Goal: Task Accomplishment & Management: Use online tool/utility

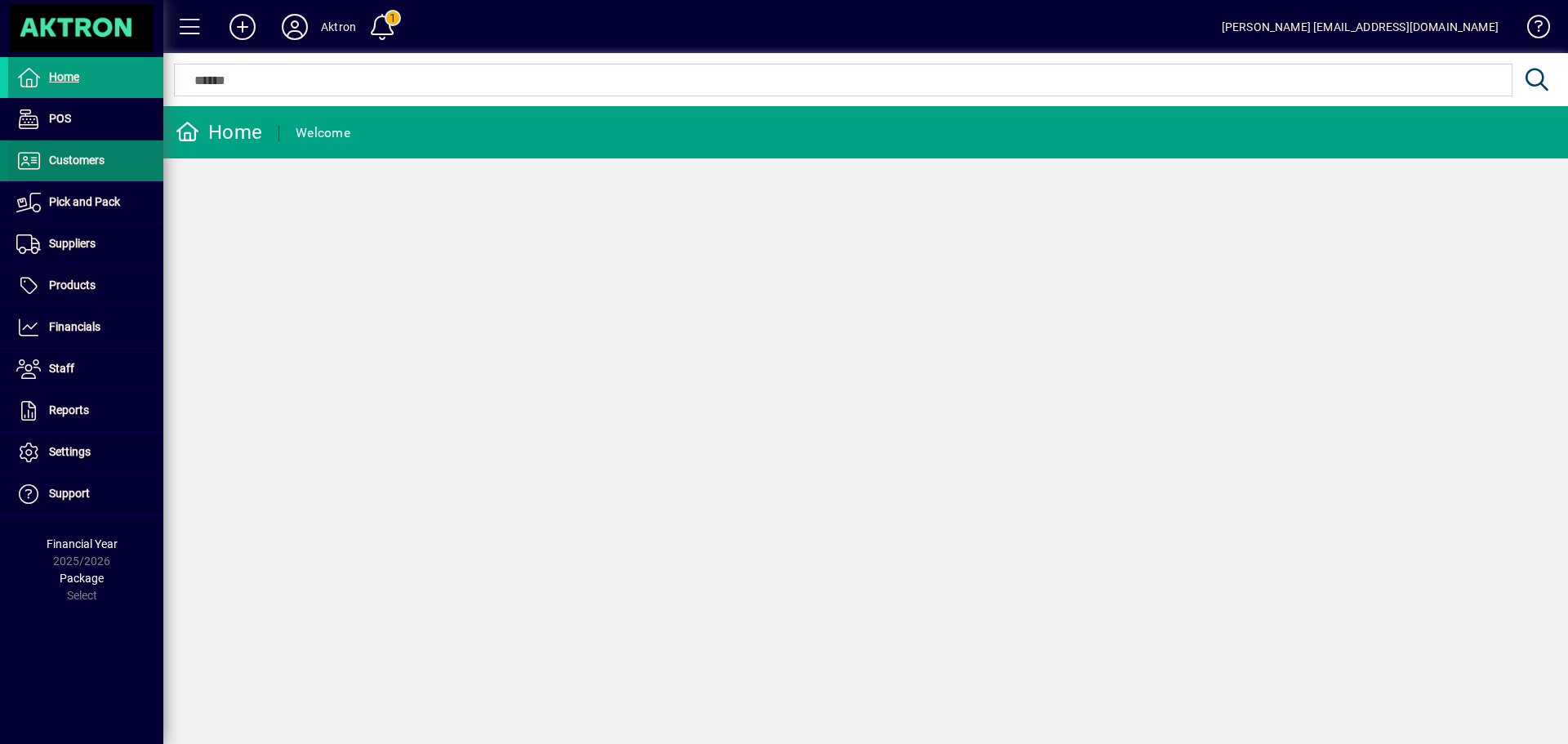
click at [105, 166] on span at bounding box center [85, 161] width 155 height 39
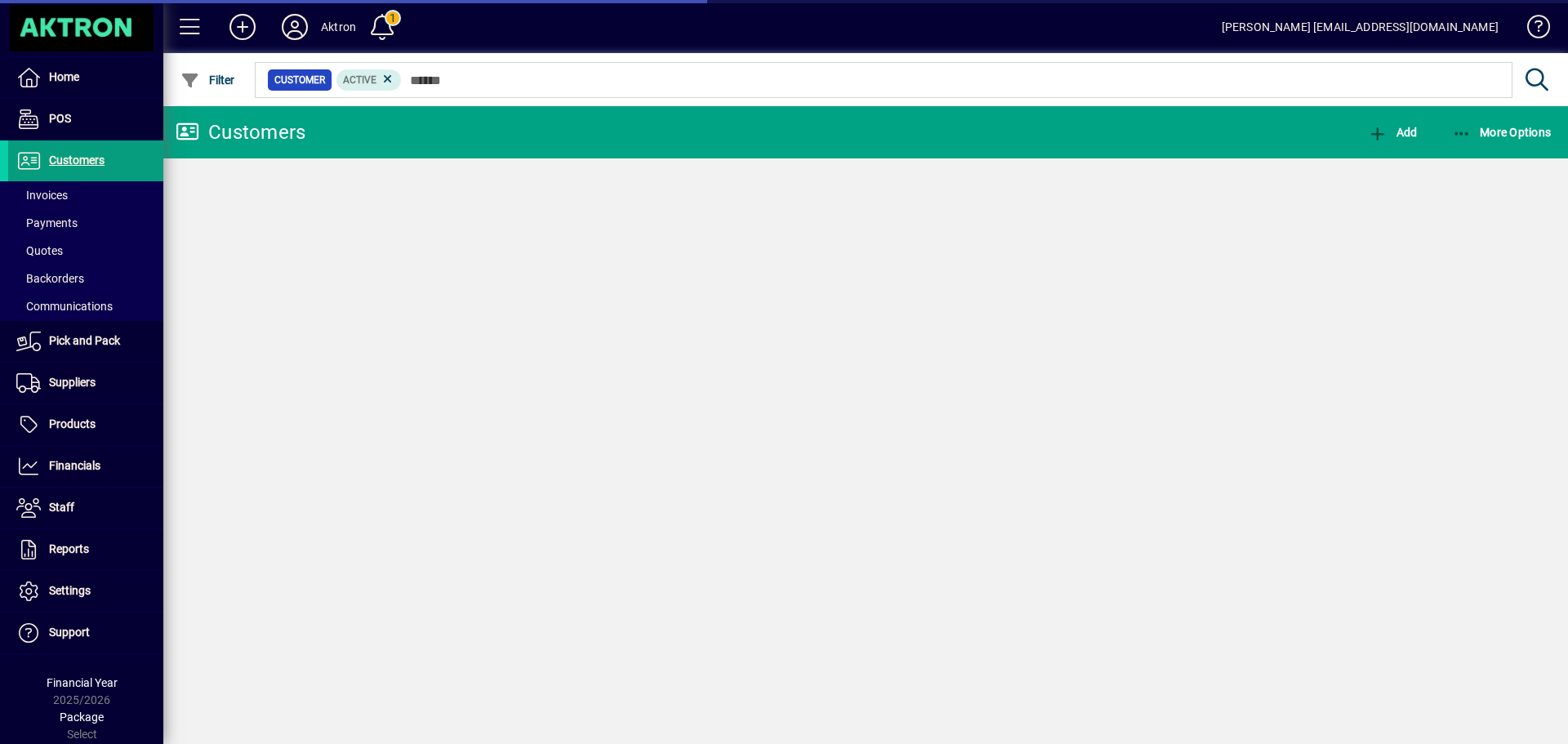
click at [66, 192] on span "Invoices" at bounding box center [42, 195] width 52 height 13
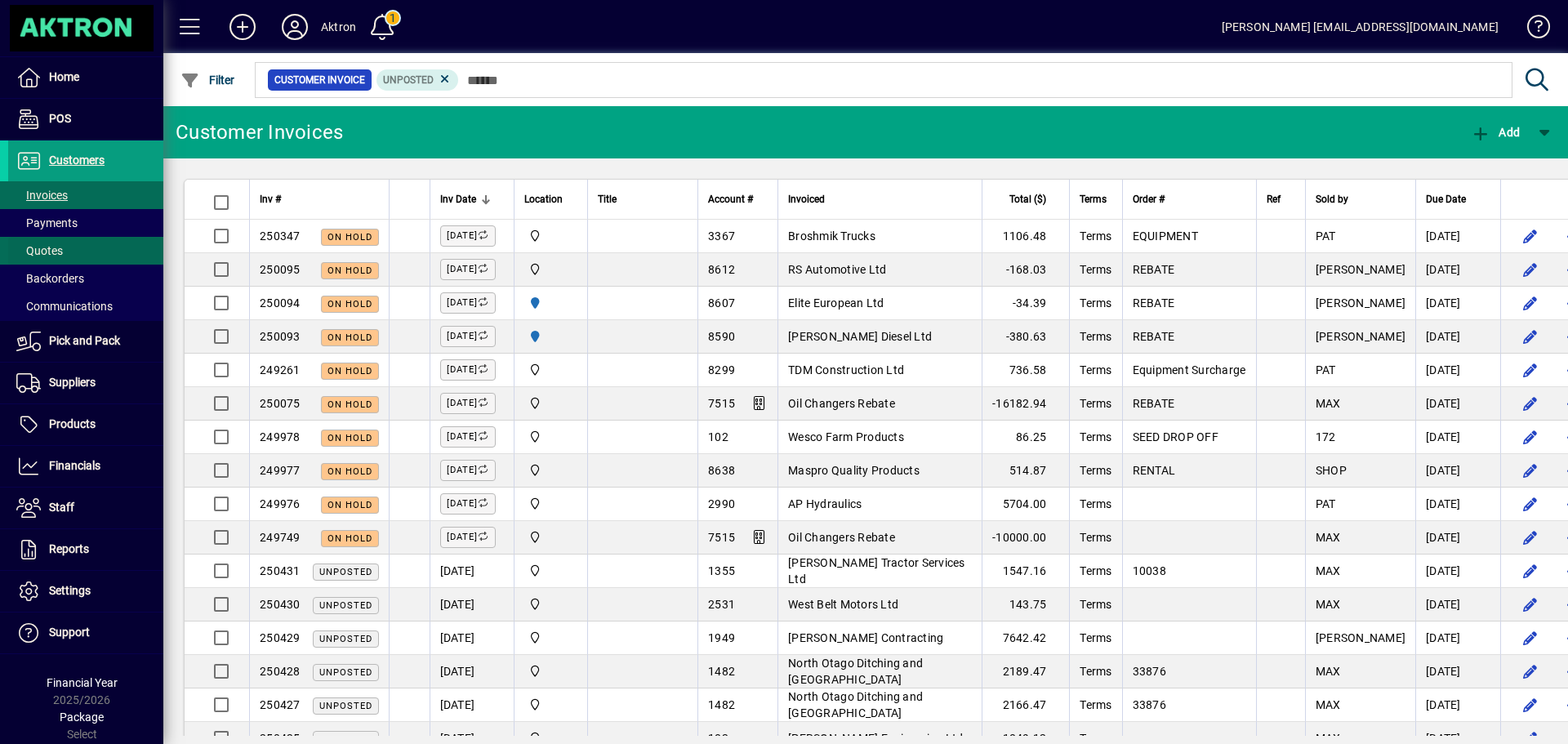
click at [61, 251] on span "Quotes" at bounding box center [39, 250] width 46 height 13
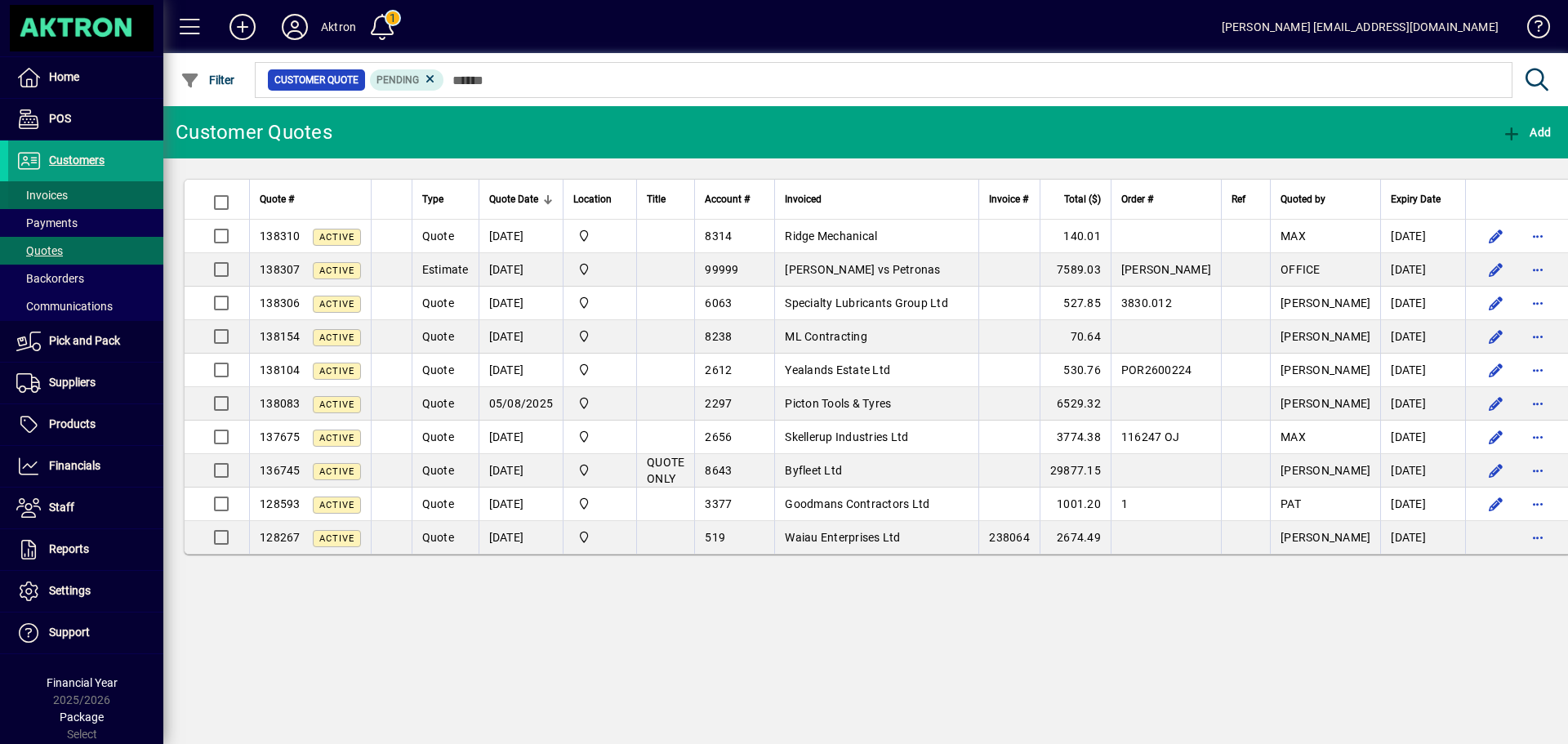
click at [46, 195] on span "Invoices" at bounding box center [42, 195] width 52 height 13
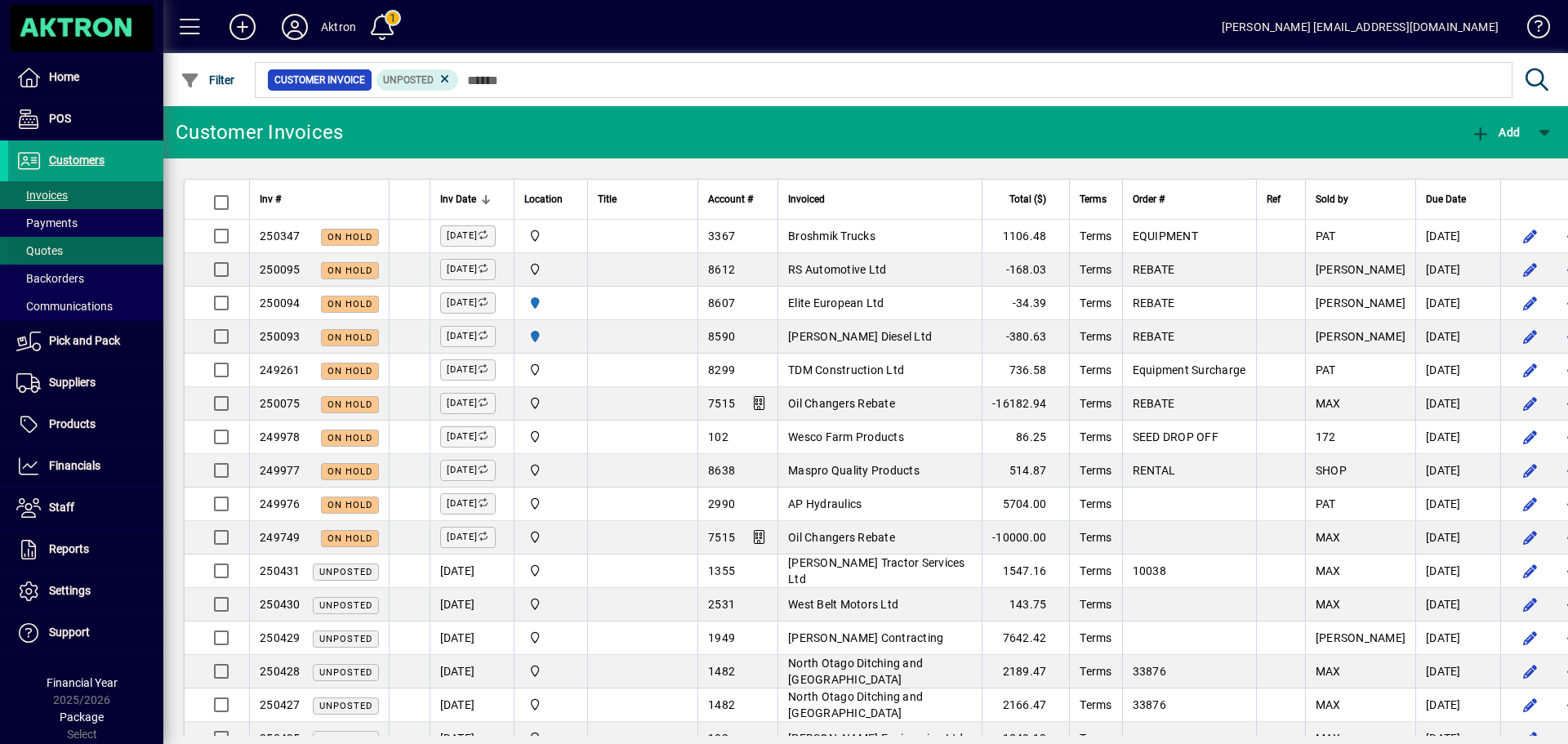
click at [55, 242] on span "Quotes" at bounding box center [35, 251] width 55 height 17
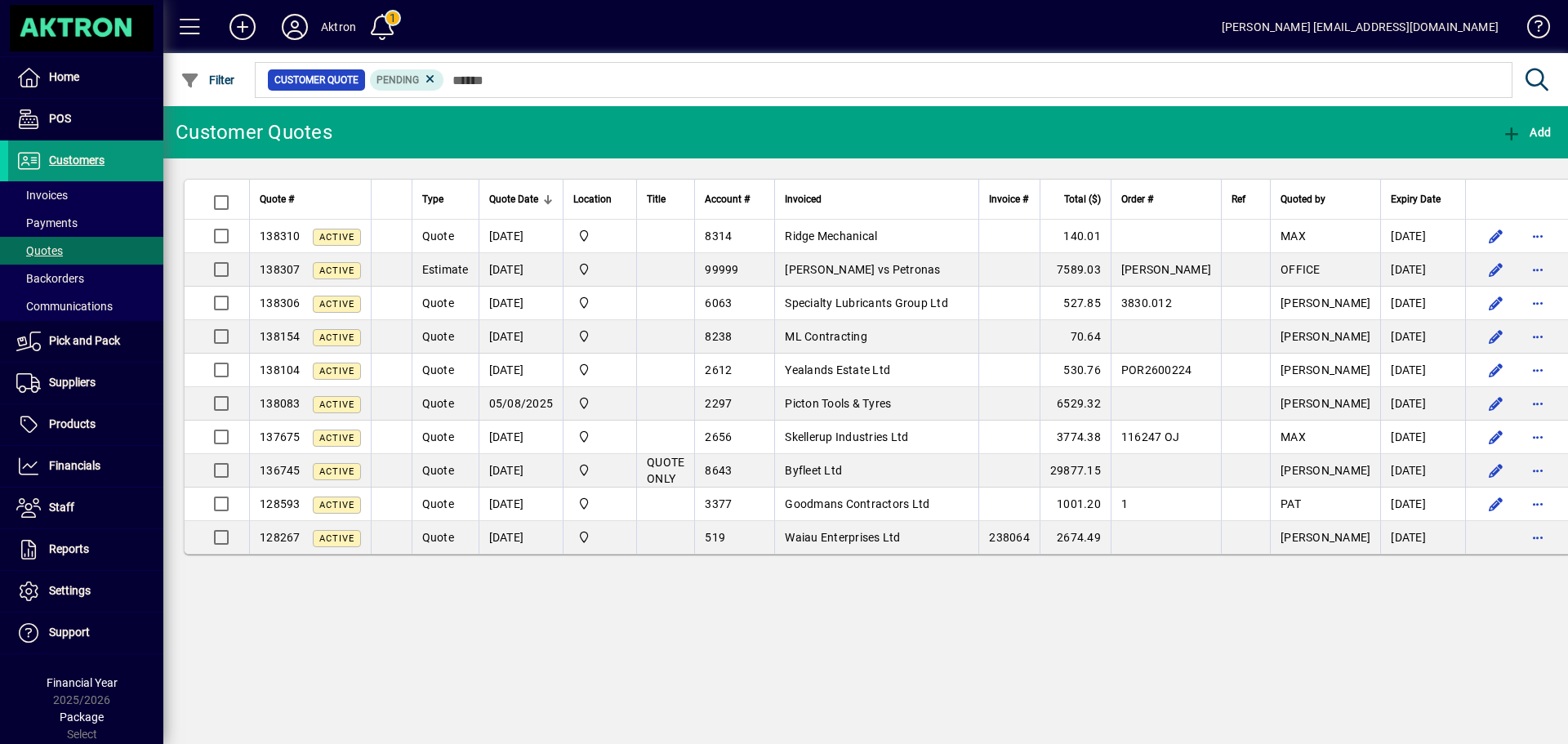
click at [56, 164] on span "Customers" at bounding box center [76, 160] width 55 height 13
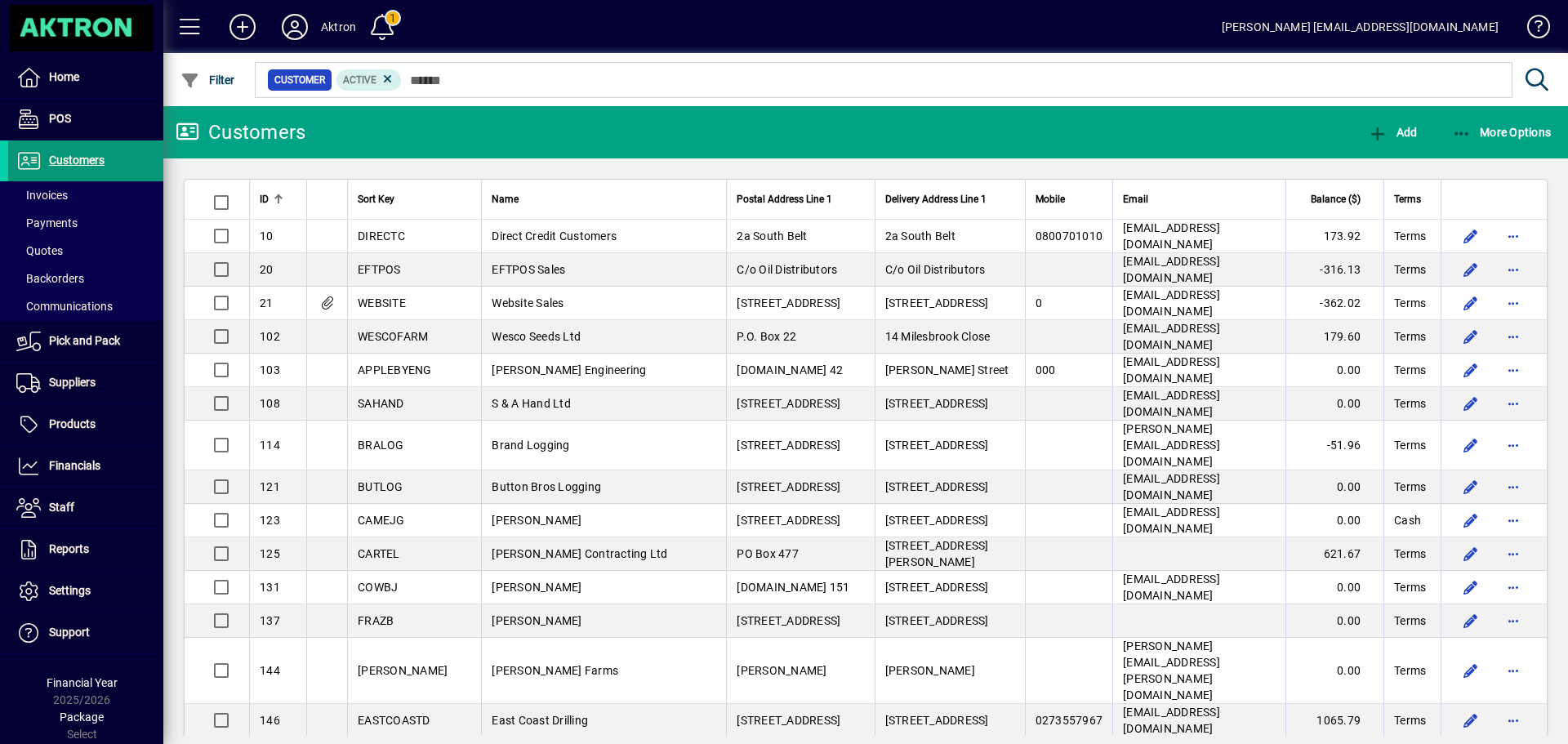
click at [84, 159] on span "Customers" at bounding box center [76, 160] width 55 height 13
click at [1520, 120] on span "button" at bounding box center [1501, 132] width 108 height 39
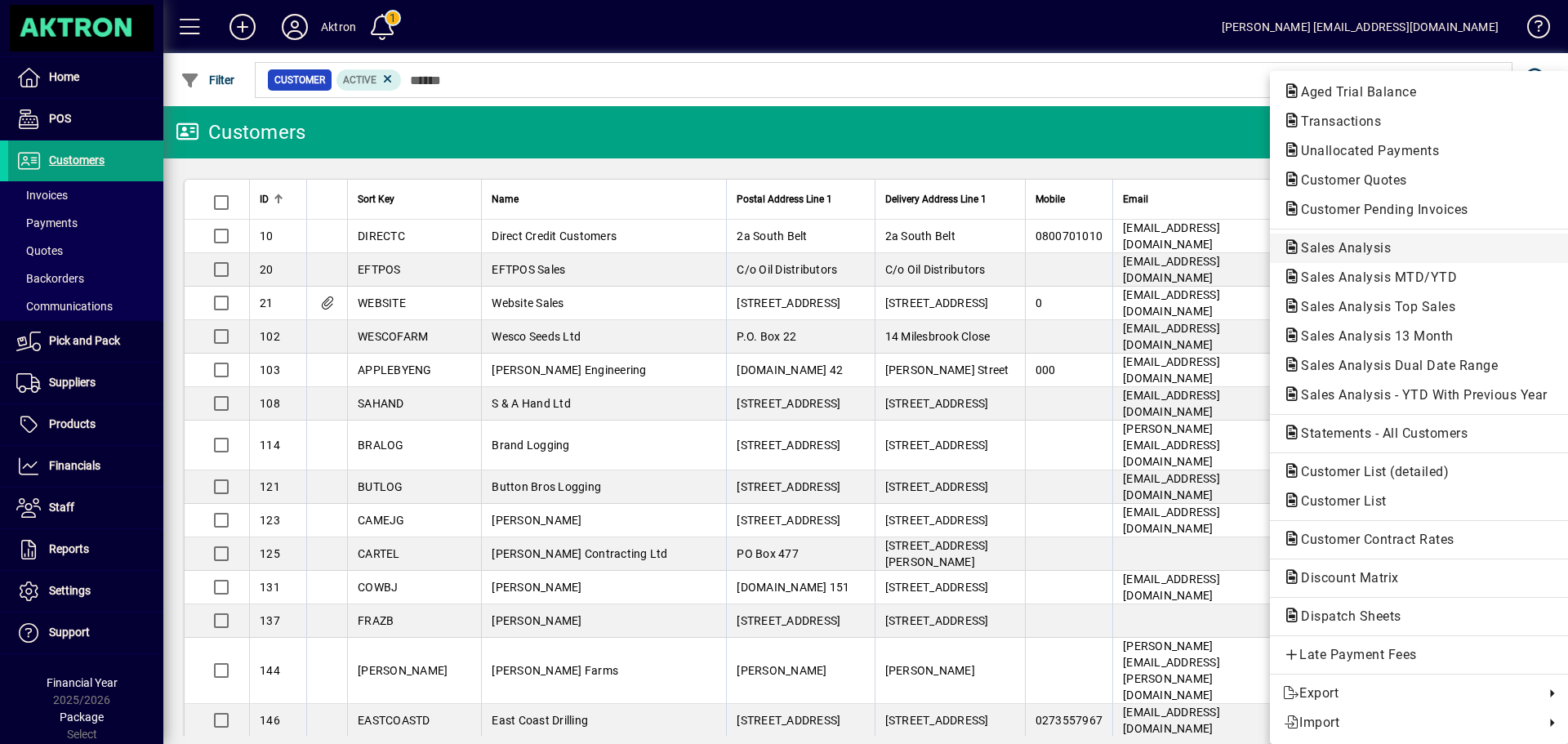
click at [1355, 245] on span "Sales Analysis" at bounding box center [1341, 247] width 116 height 16
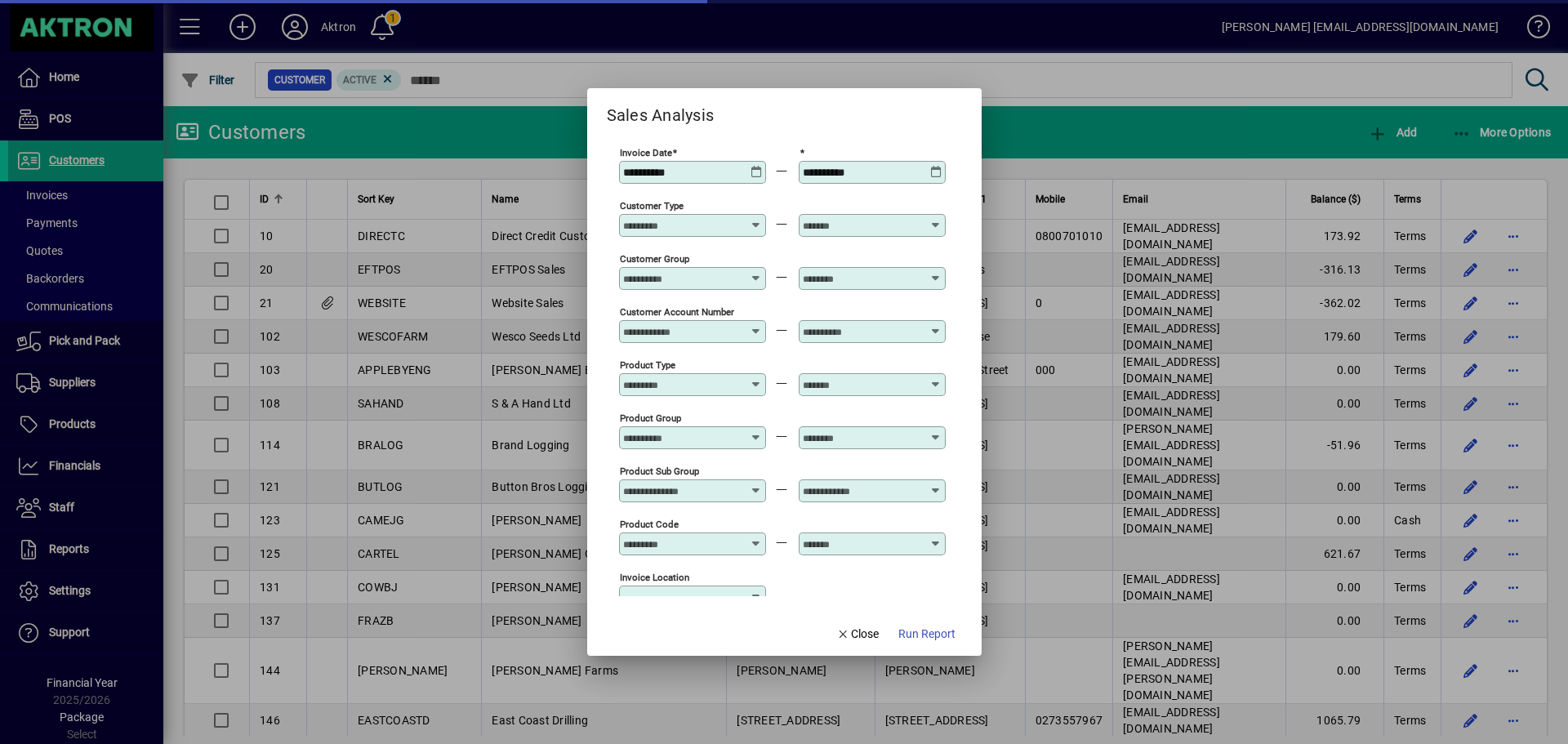
type input "**********"
click at [912, 632] on span "Run Report" at bounding box center [926, 634] width 57 height 17
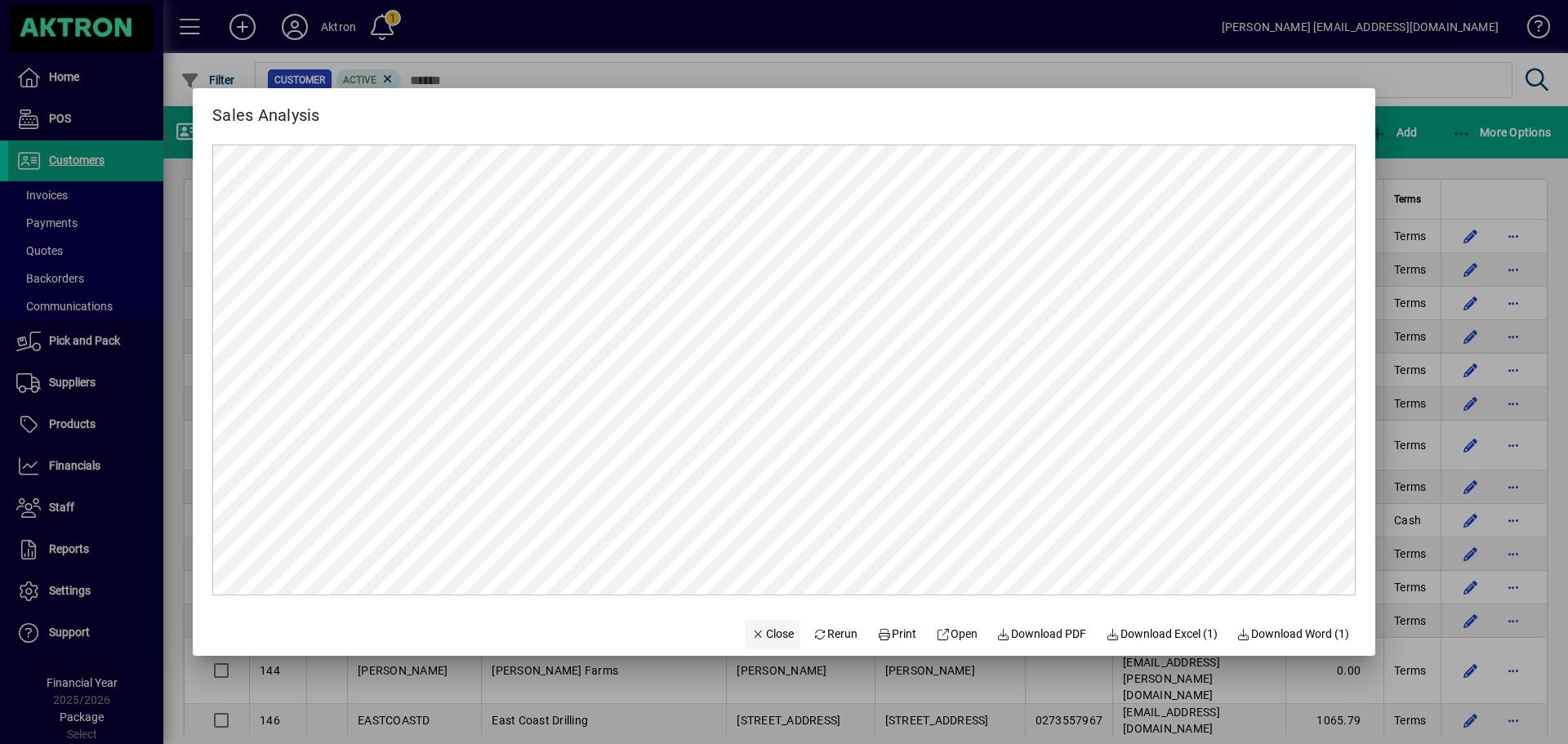
click at [753, 633] on span "Close" at bounding box center [772, 634] width 43 height 17
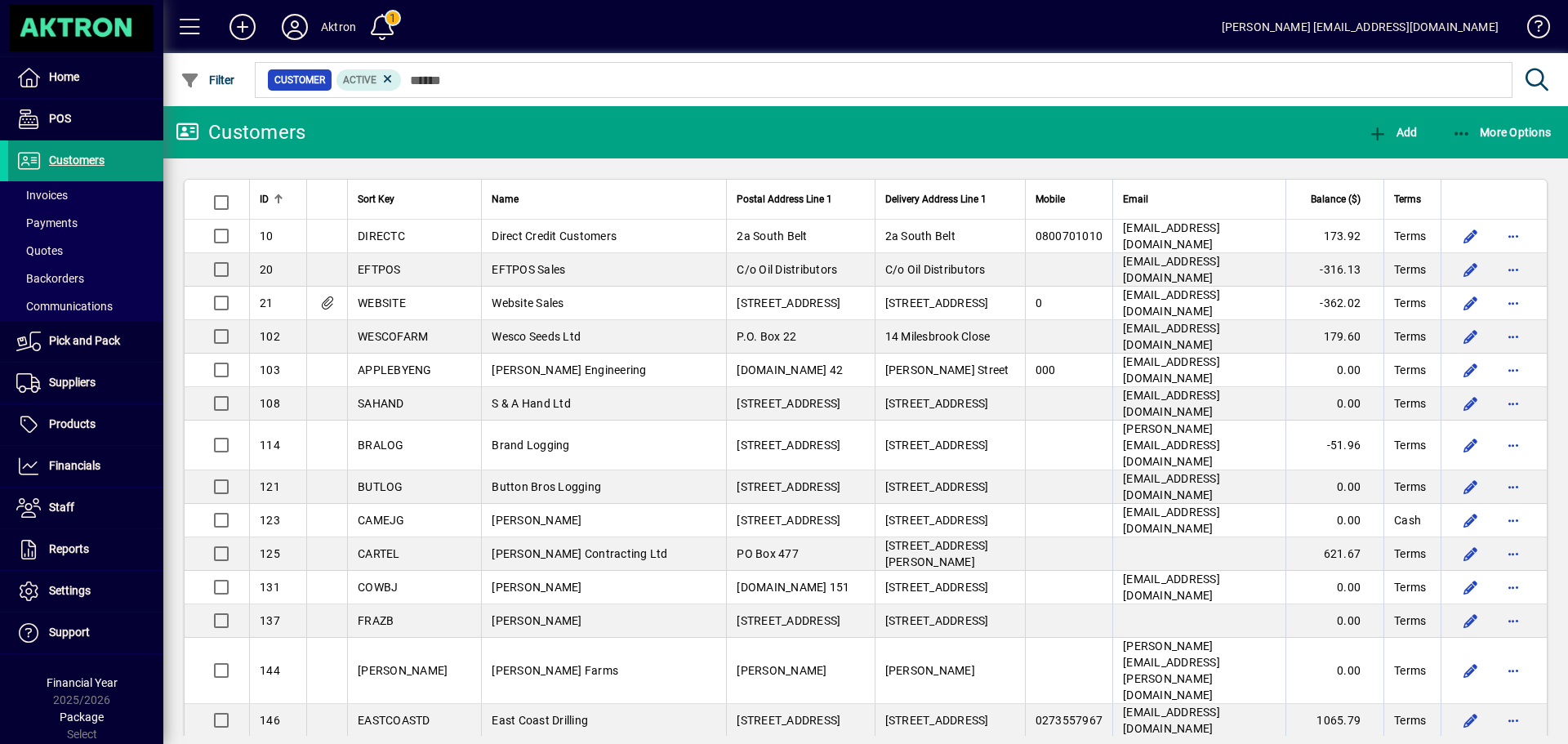
click at [94, 153] on span "Customers" at bounding box center [56, 161] width 96 height 19
click at [1508, 142] on span "button" at bounding box center [1501, 132] width 108 height 39
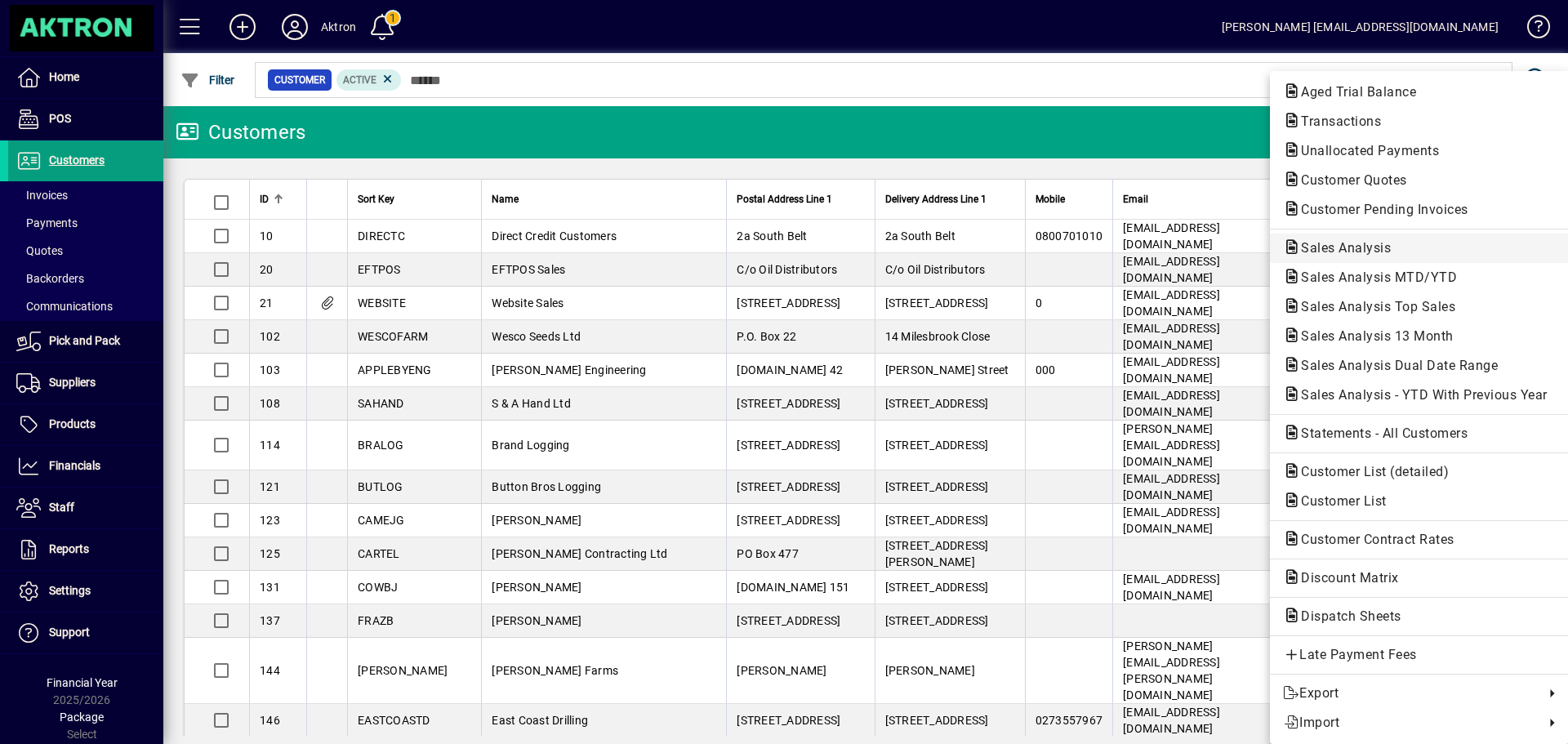
click at [1340, 247] on span "Sales Analysis" at bounding box center [1341, 247] width 116 height 16
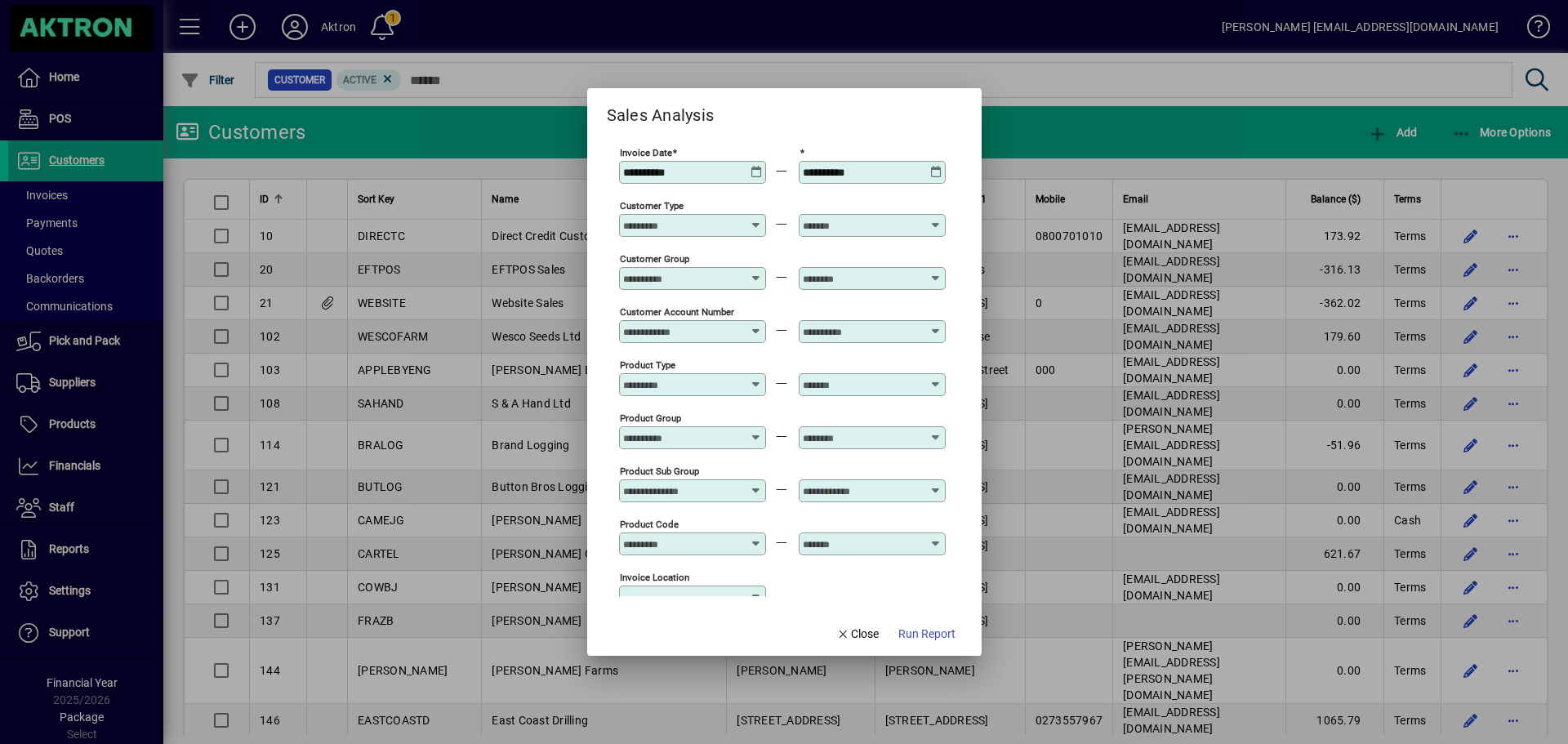
click at [661, 338] on div "Customer Account Number" at bounding box center [693, 331] width 147 height 23
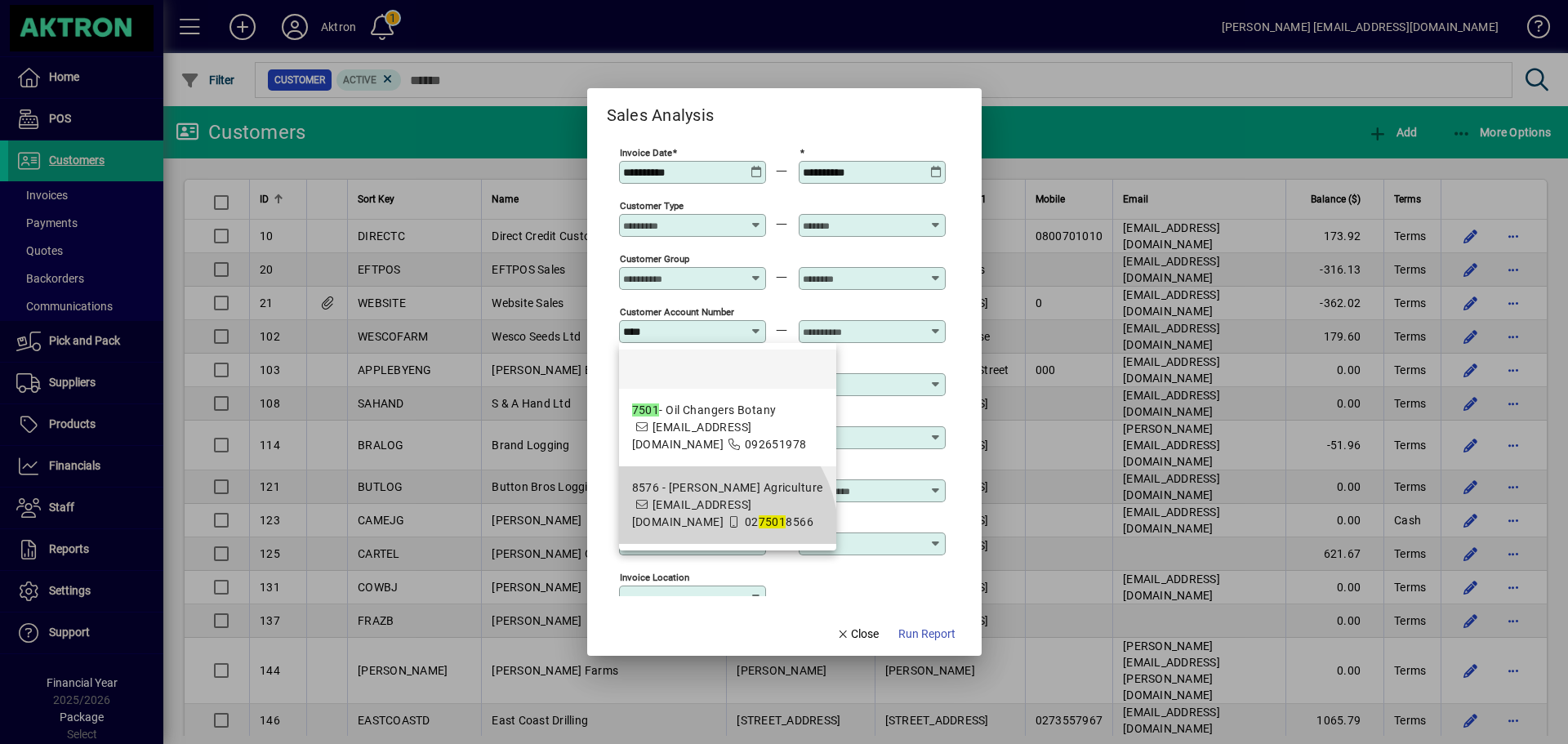
click at [744, 528] on span "02 7501 8566" at bounding box center [778, 521] width 68 height 13
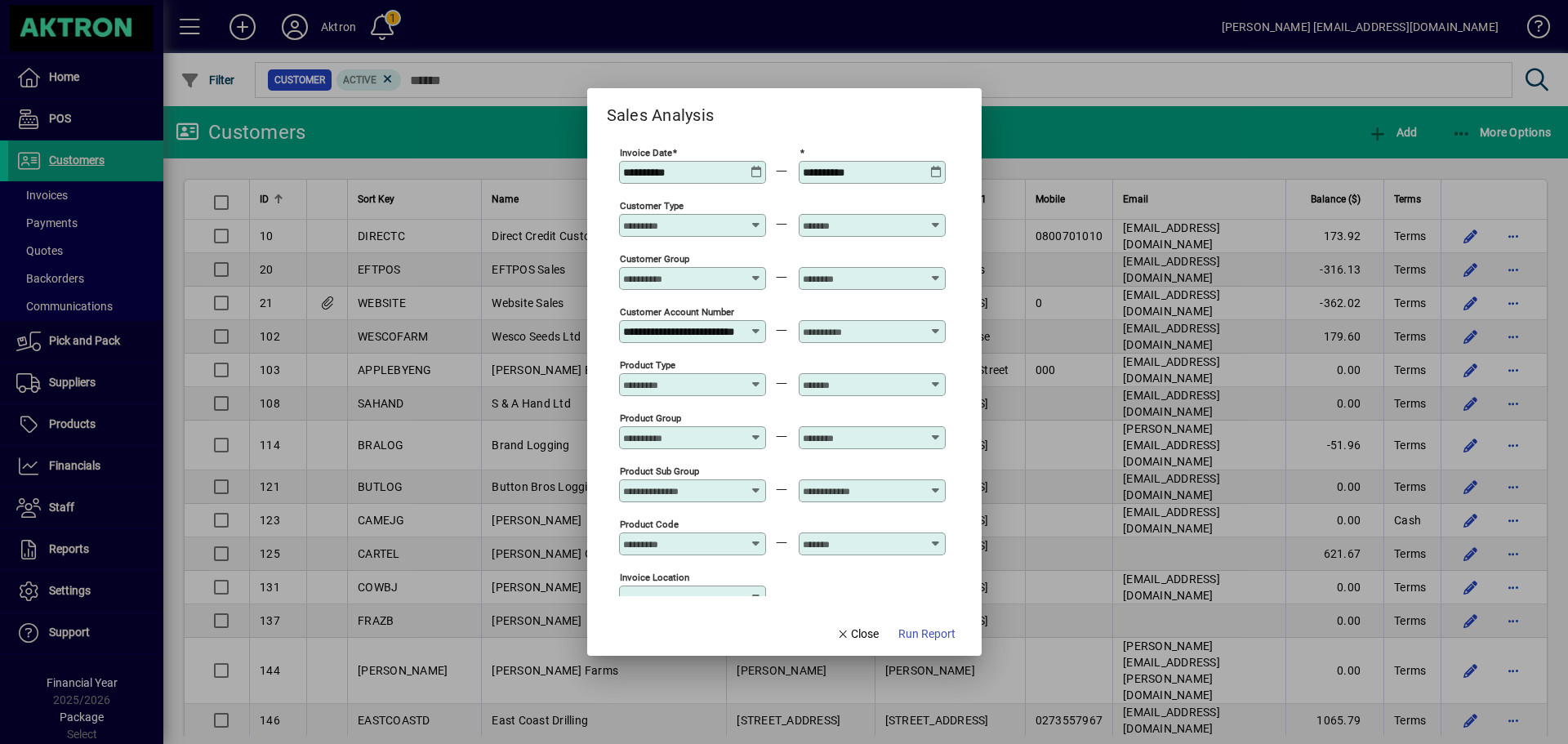
scroll to position [0, 22]
click at [743, 327] on div "**********" at bounding box center [693, 331] width 142 height 13
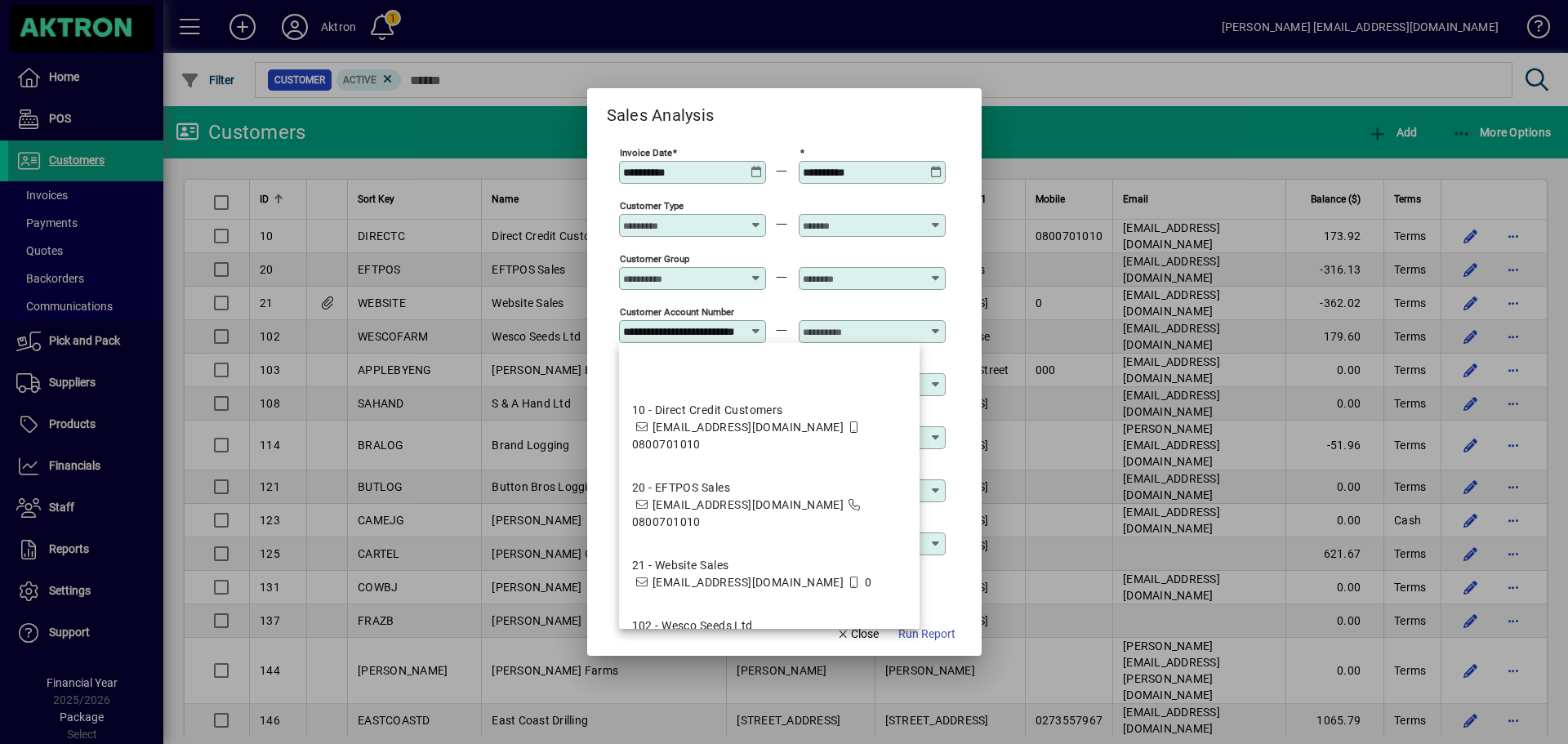
scroll to position [0, 0]
drag, startPoint x: 743, startPoint y: 330, endPoint x: 618, endPoint y: 336, distance: 125.1
click at [620, 336] on div "**********" at bounding box center [693, 331] width 147 height 23
click at [633, 333] on input "**********" at bounding box center [682, 331] width 119 height 13
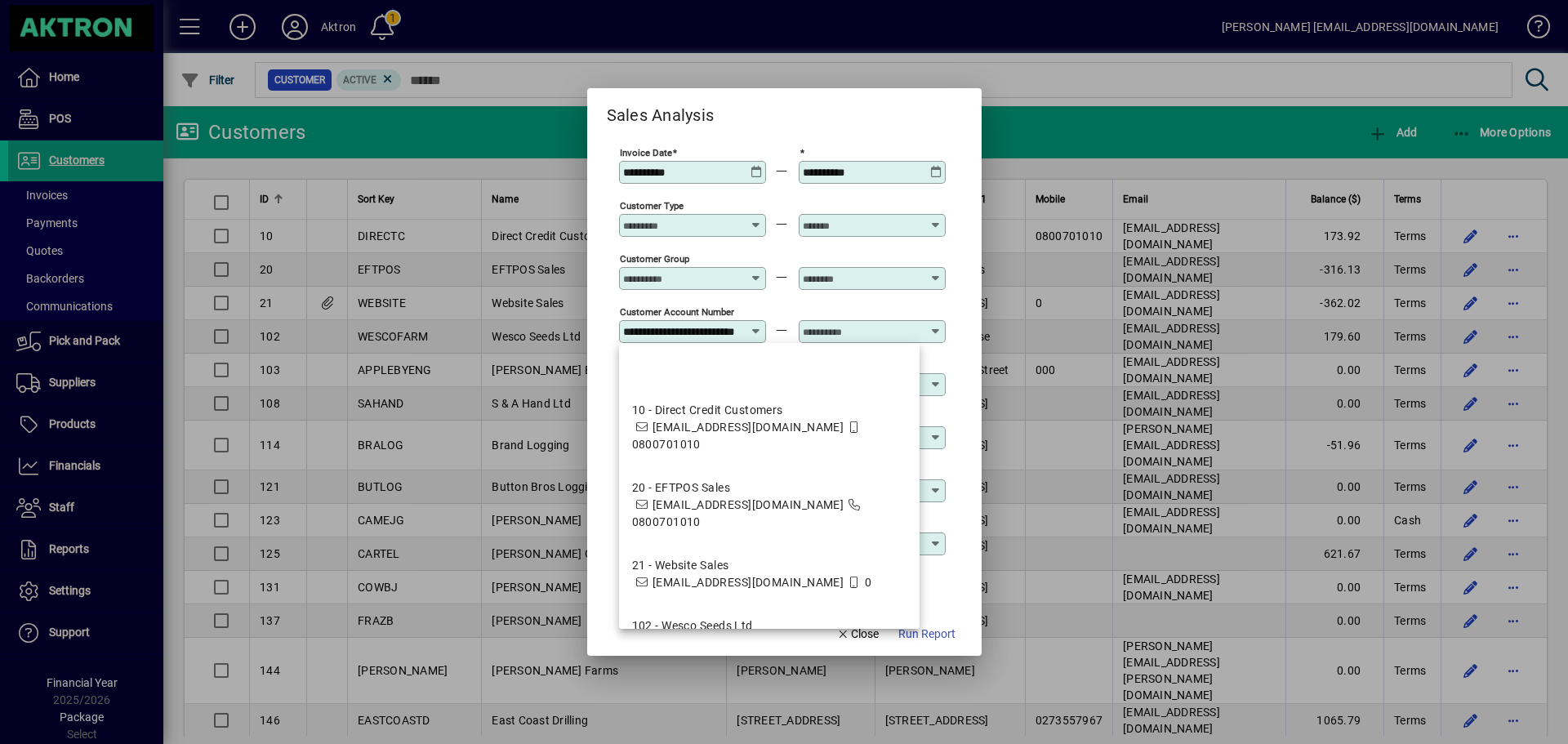
click at [633, 333] on input "**********" at bounding box center [682, 331] width 119 height 13
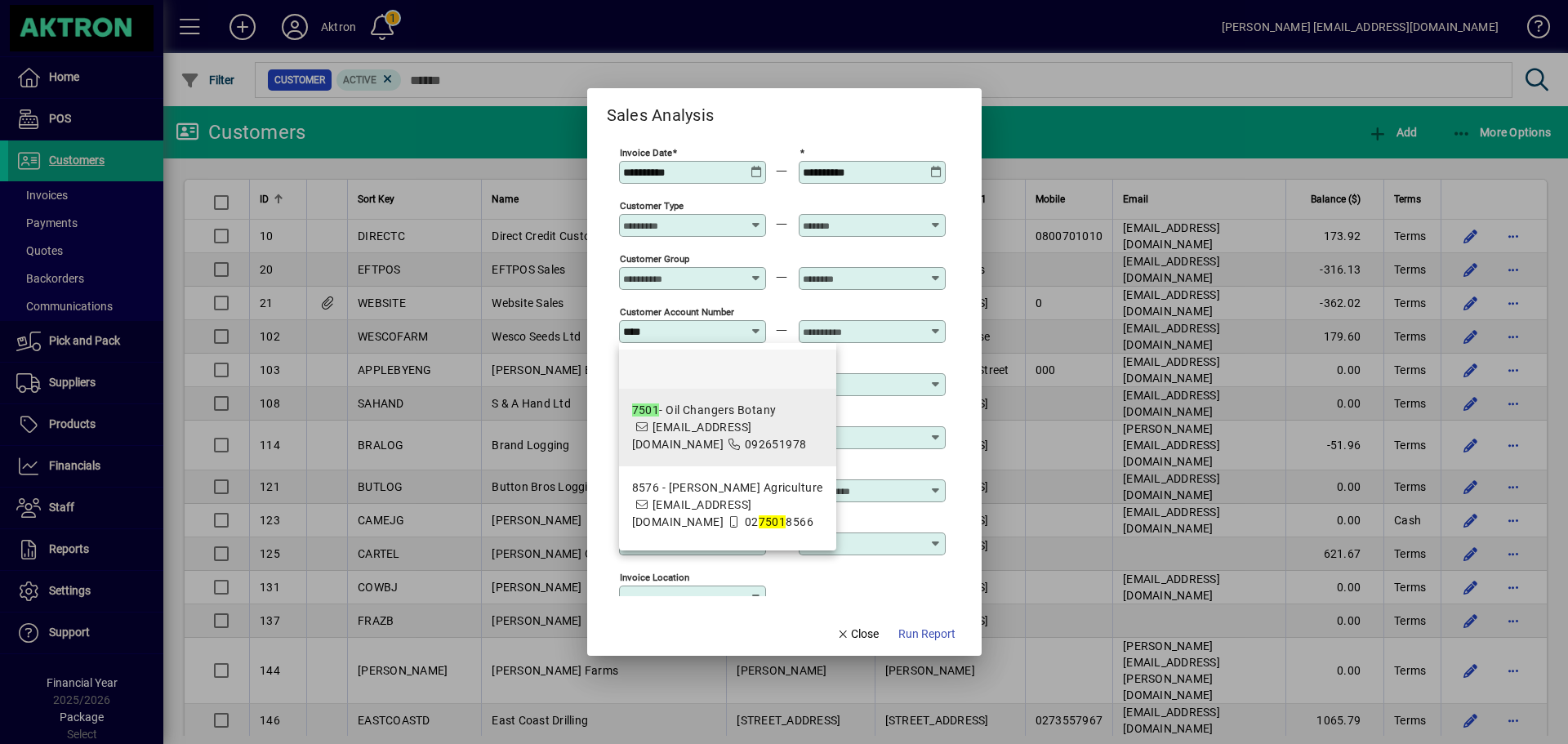
click at [695, 407] on div "7501 - Oil Changers Botany" at bounding box center [728, 410] width 191 height 17
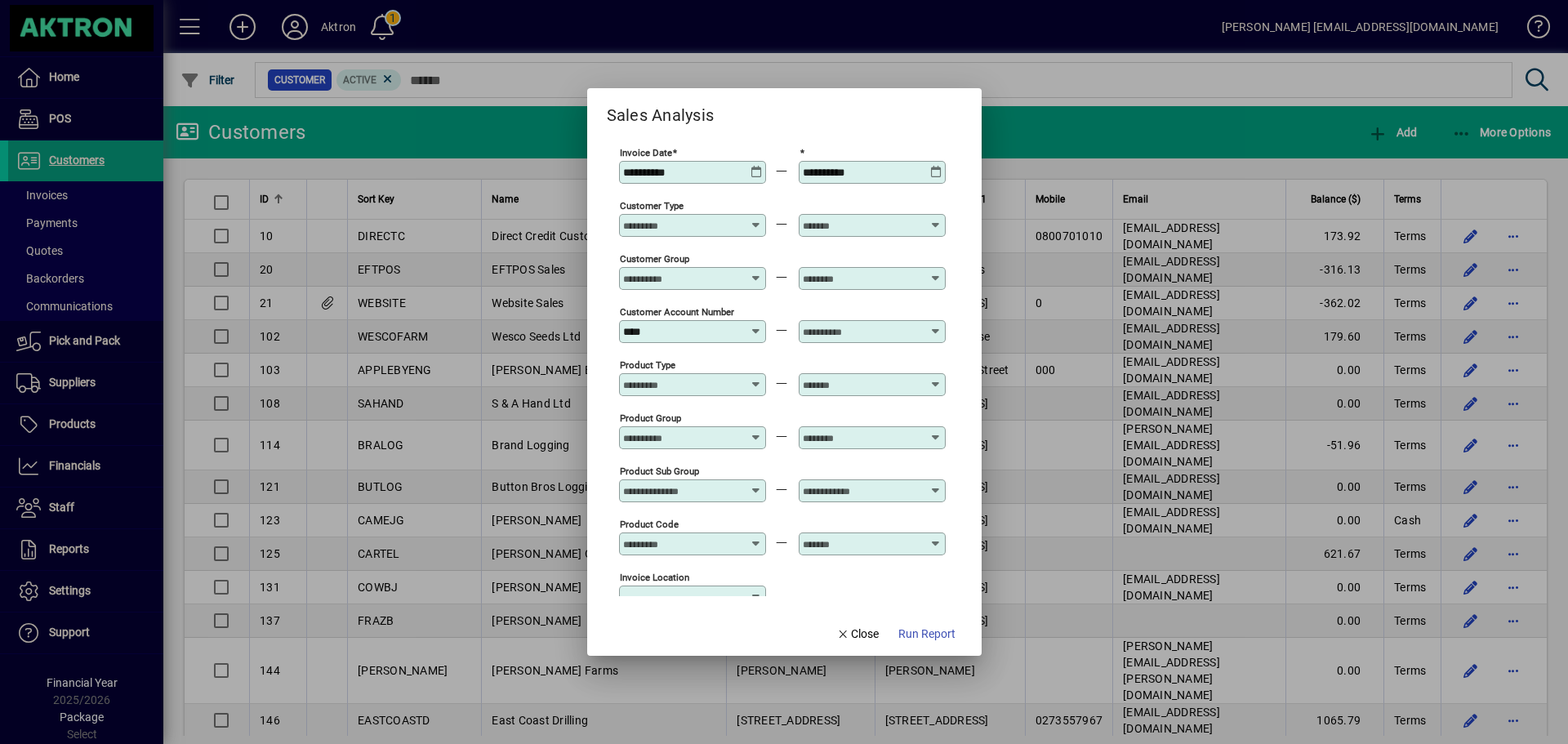
type input "**********"
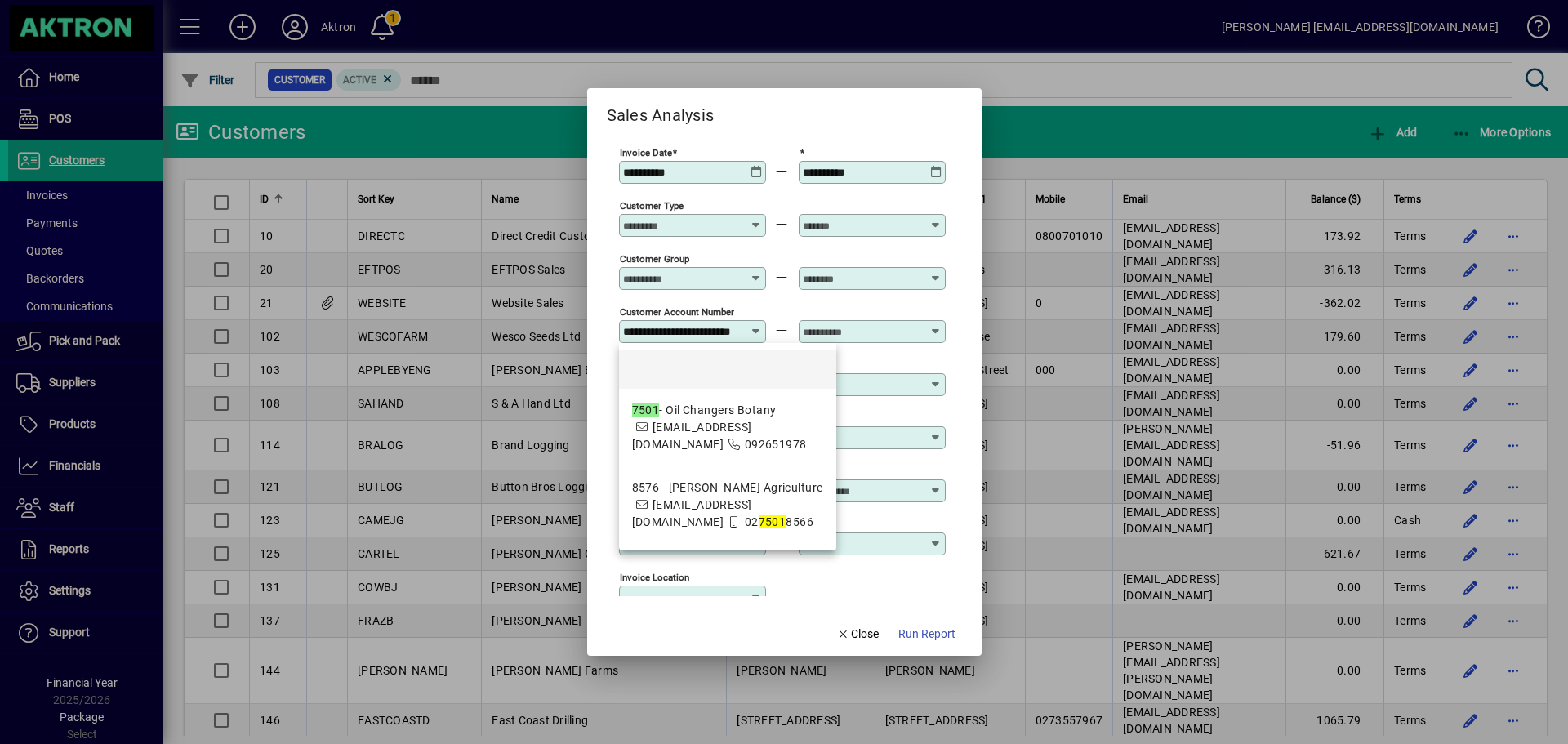
scroll to position [0, 24]
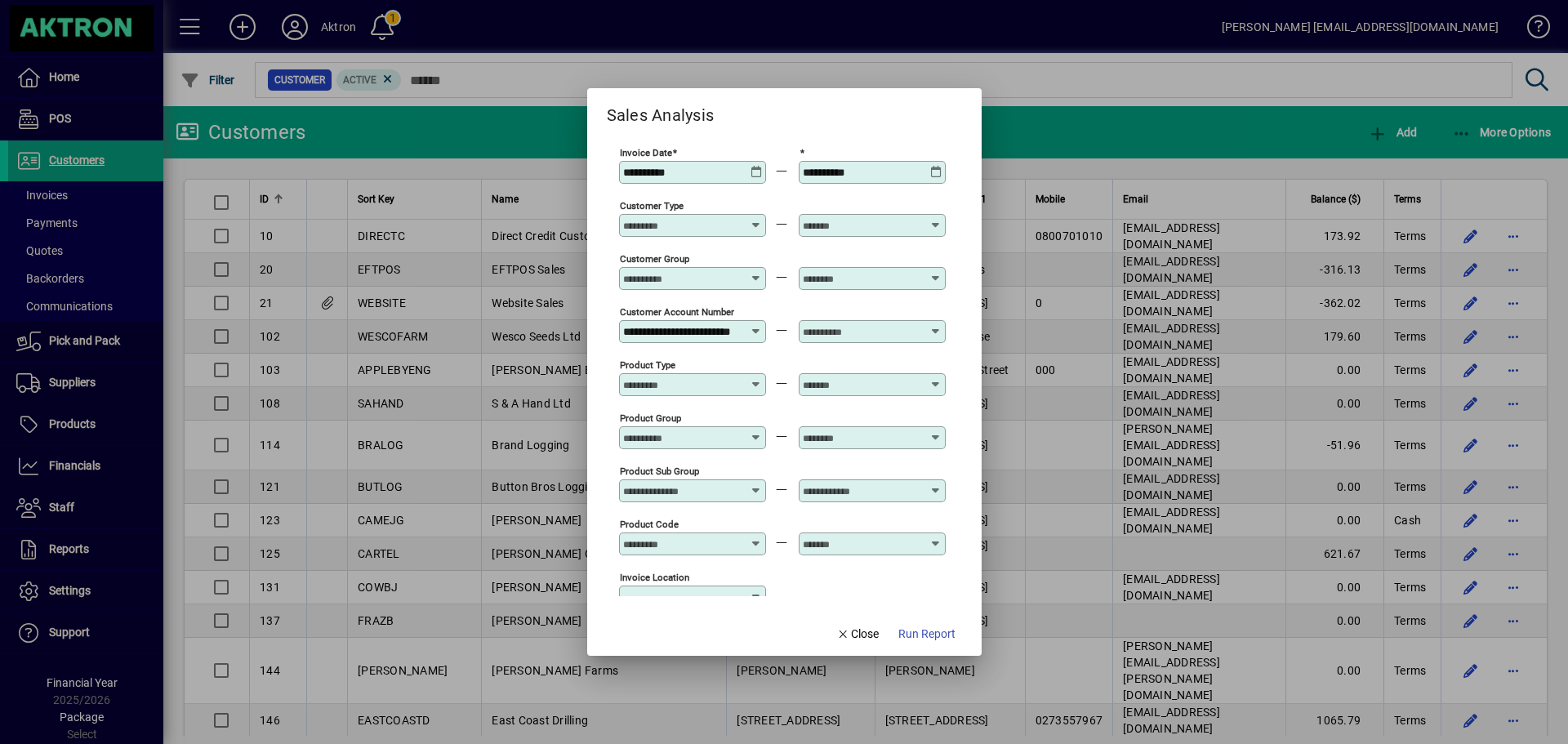
click at [857, 329] on input "text" at bounding box center [862, 331] width 119 height 13
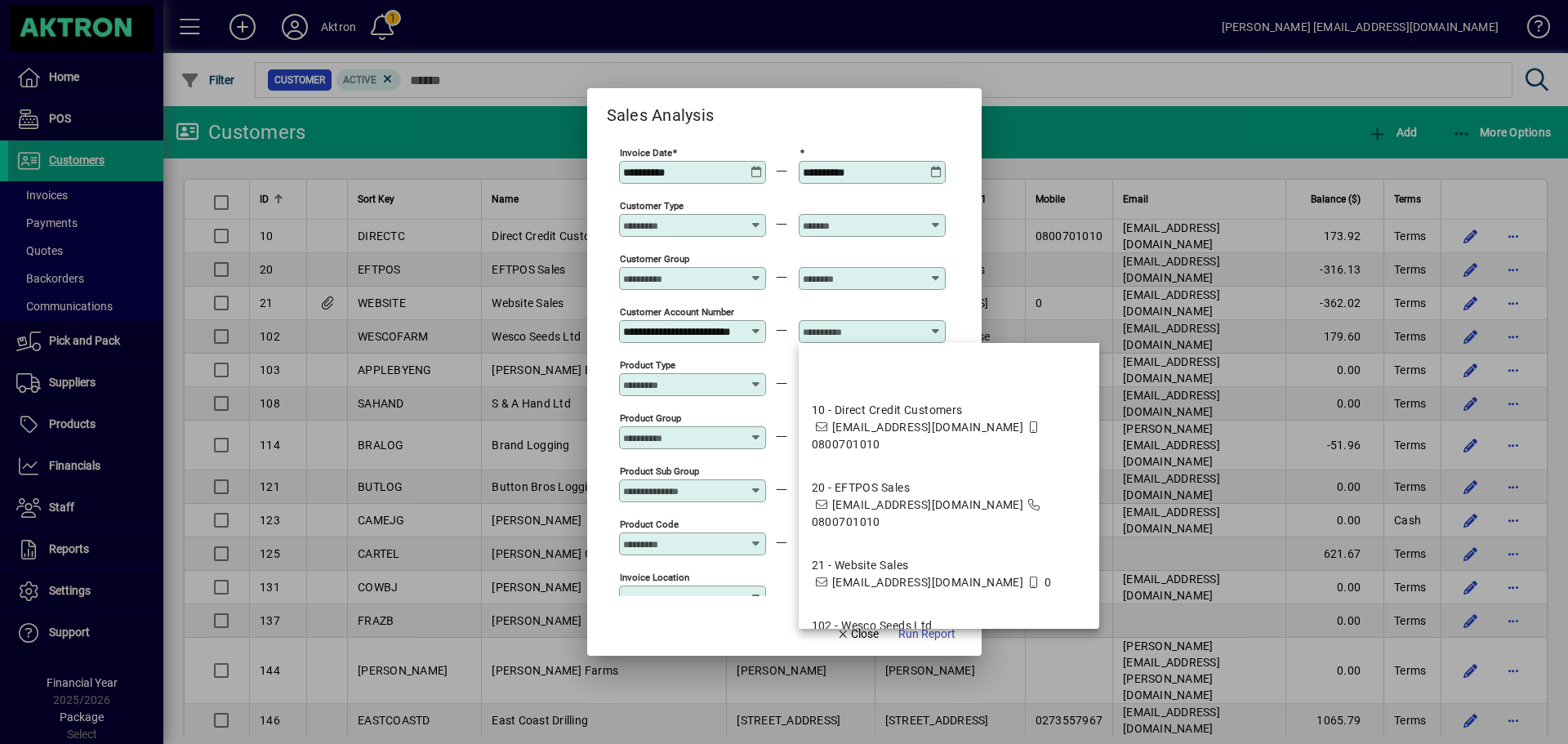
scroll to position [0, 0]
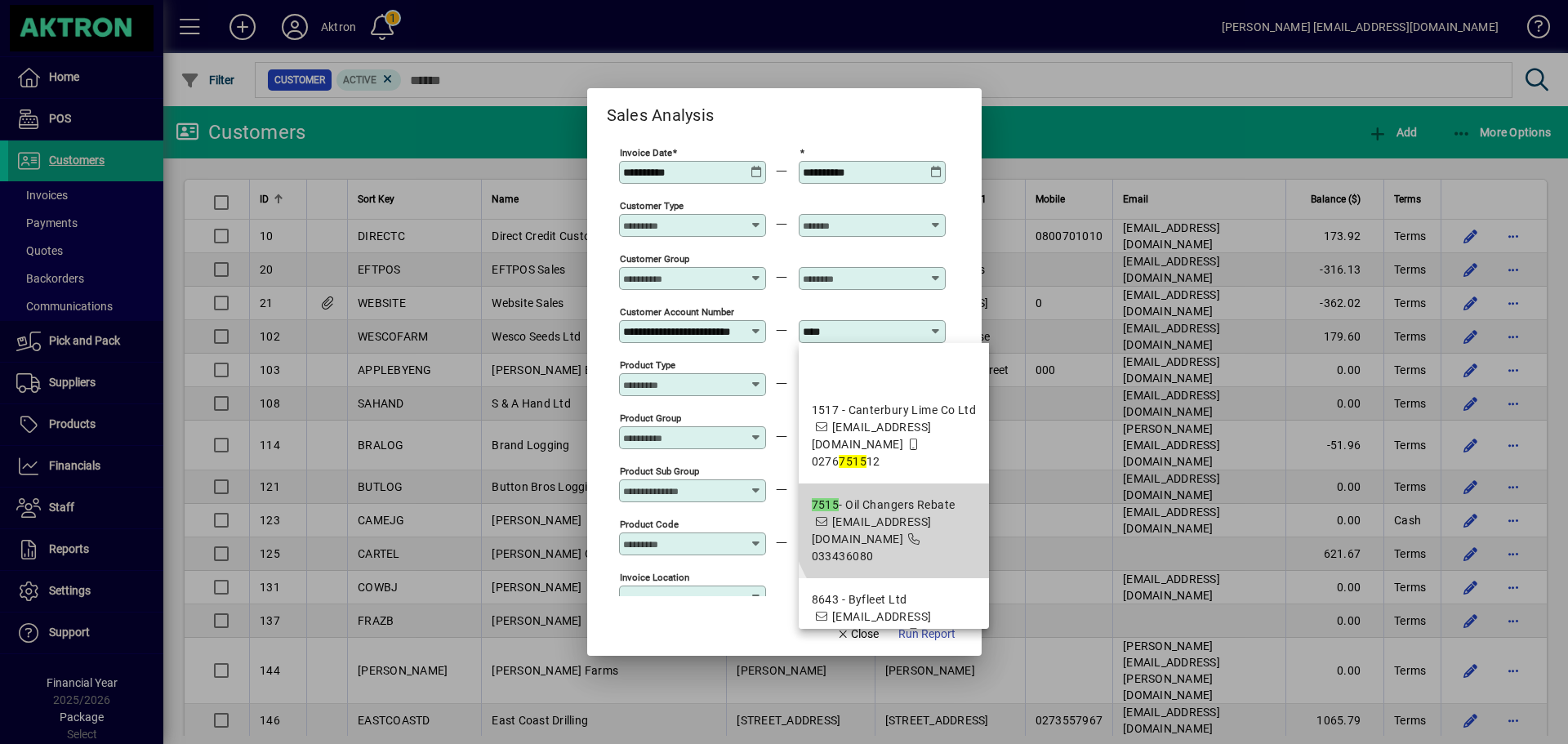
click at [912, 515] on span "[EMAIL_ADDRESS][DOMAIN_NAME]" at bounding box center [871, 530] width 120 height 31
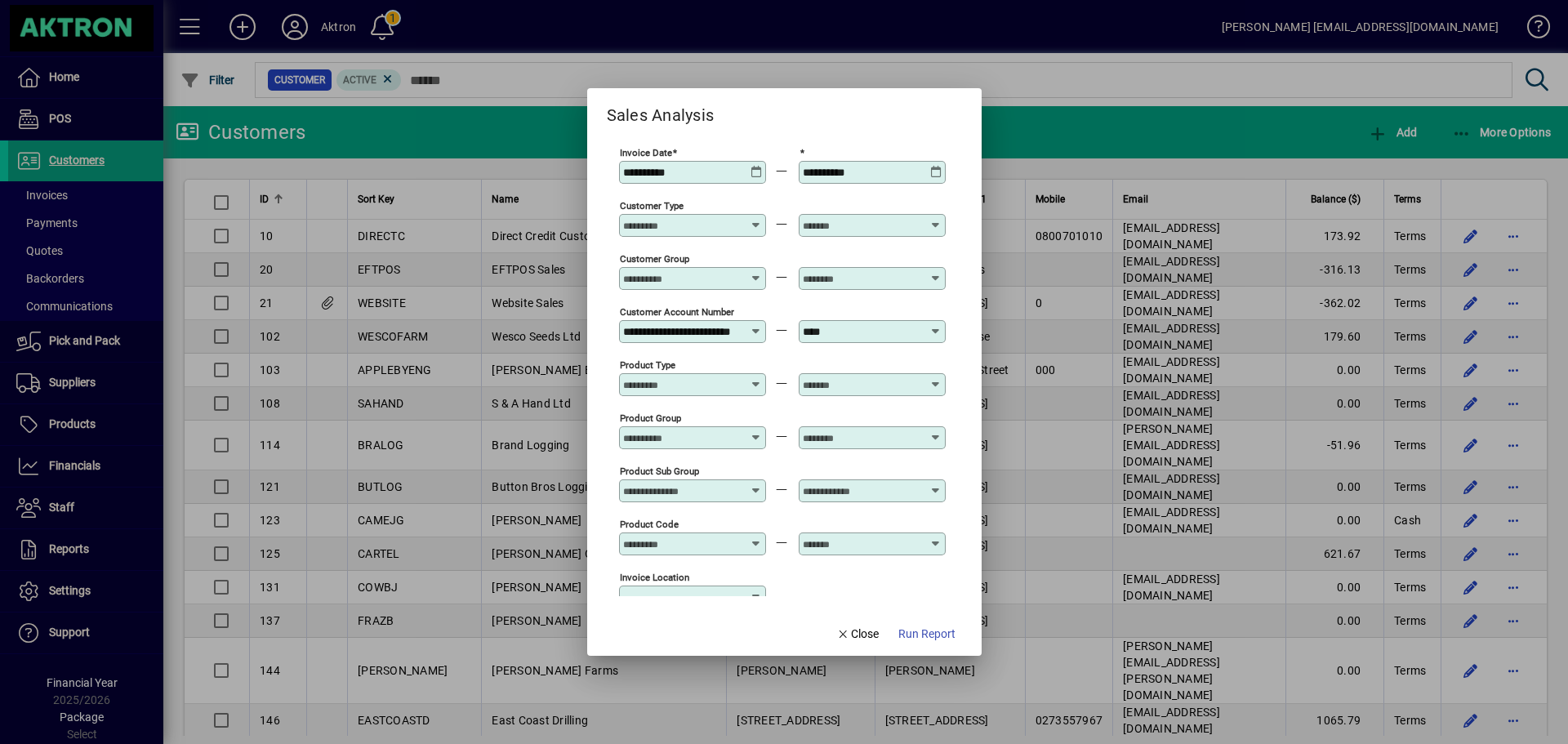
type input "**********"
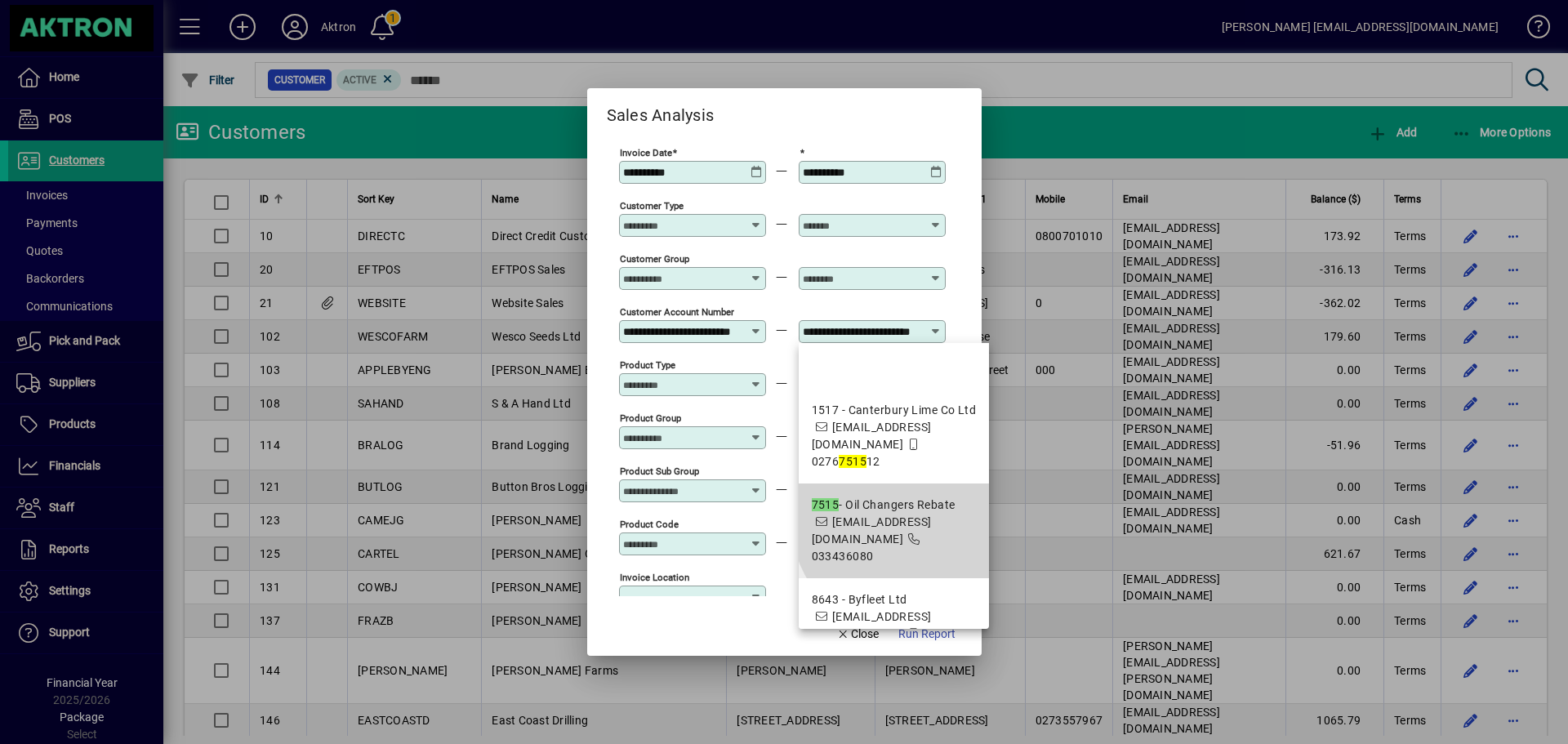
scroll to position [0, 25]
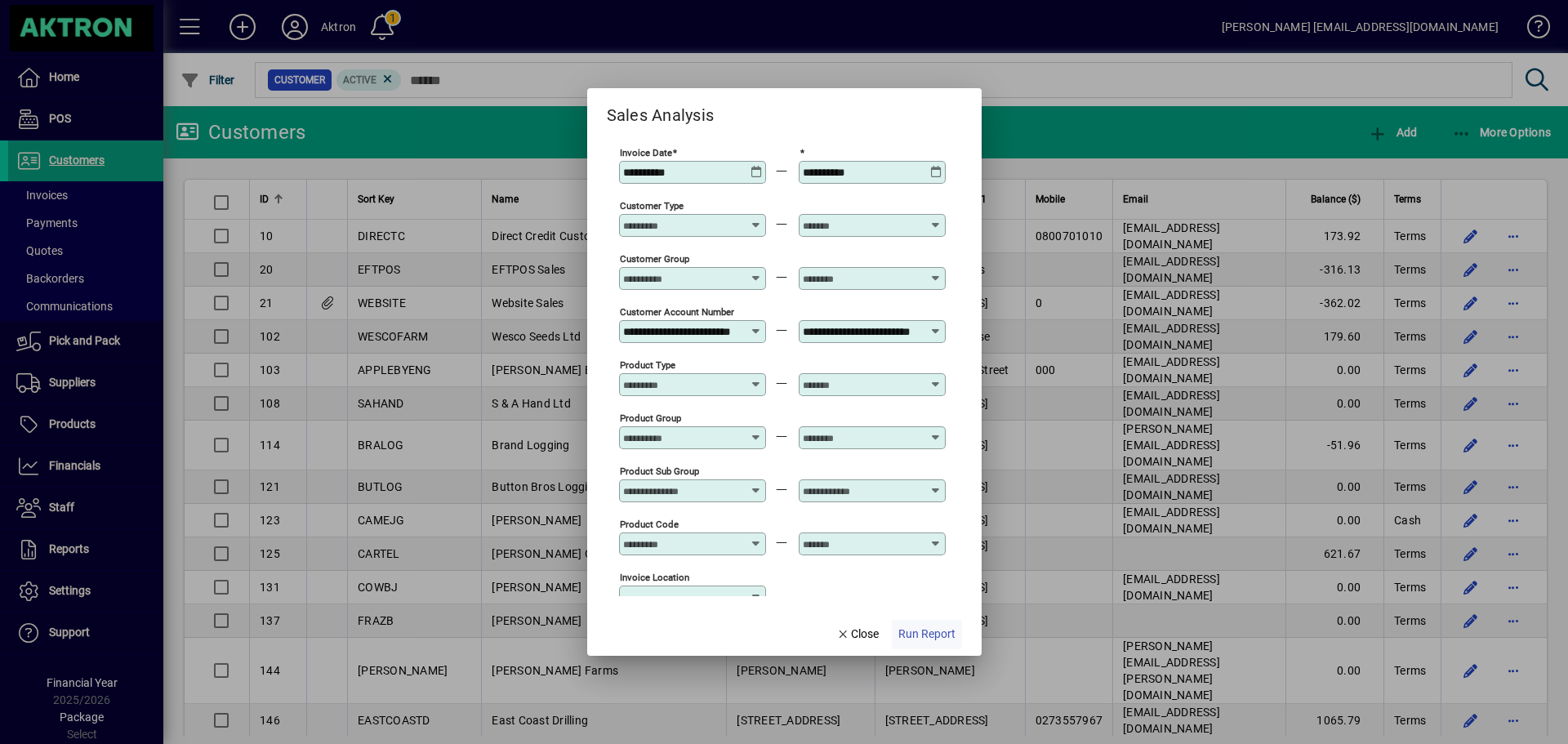
click at [929, 639] on span "Run Report" at bounding box center [926, 634] width 57 height 17
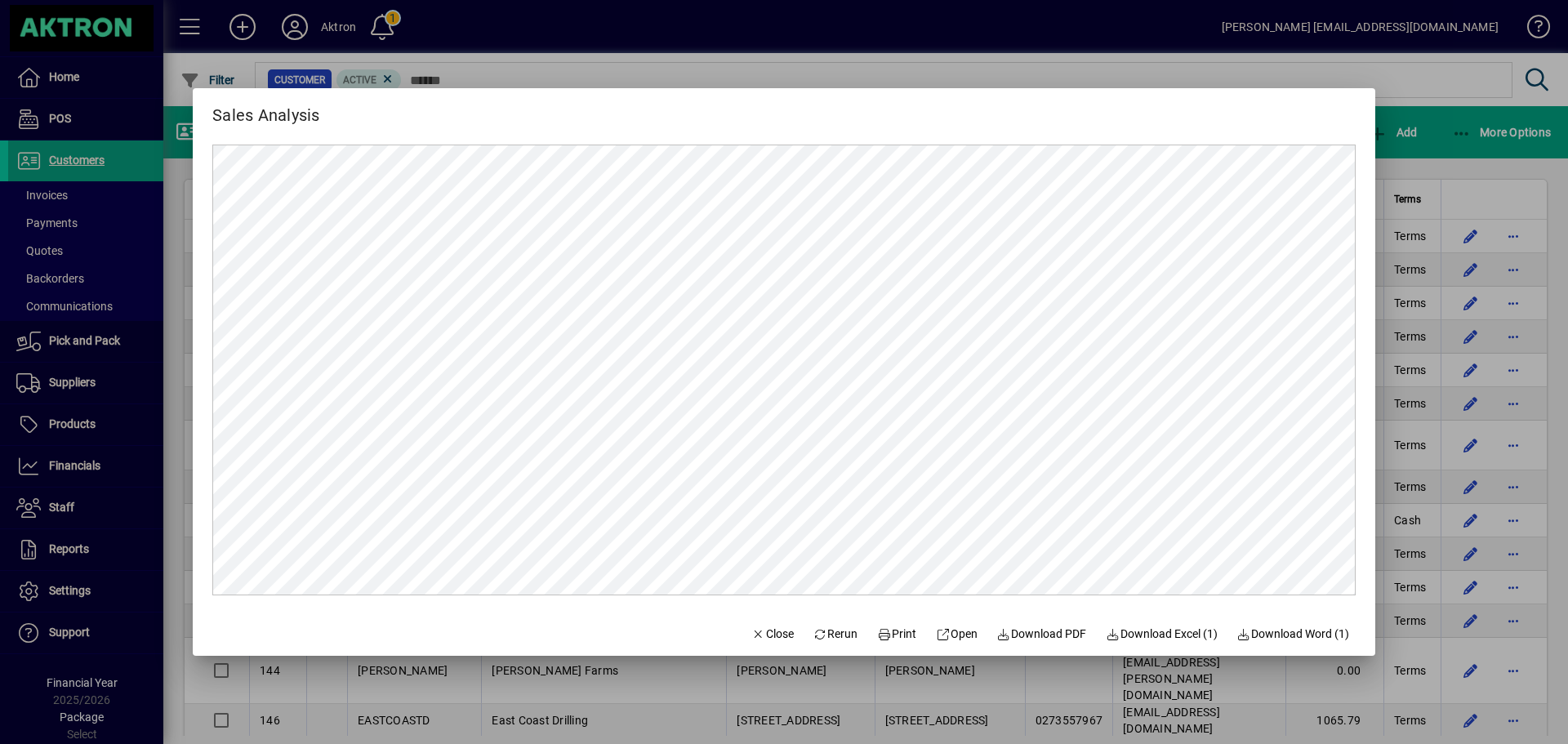
scroll to position [0, 0]
click at [751, 633] on span "Close" at bounding box center [772, 634] width 43 height 17
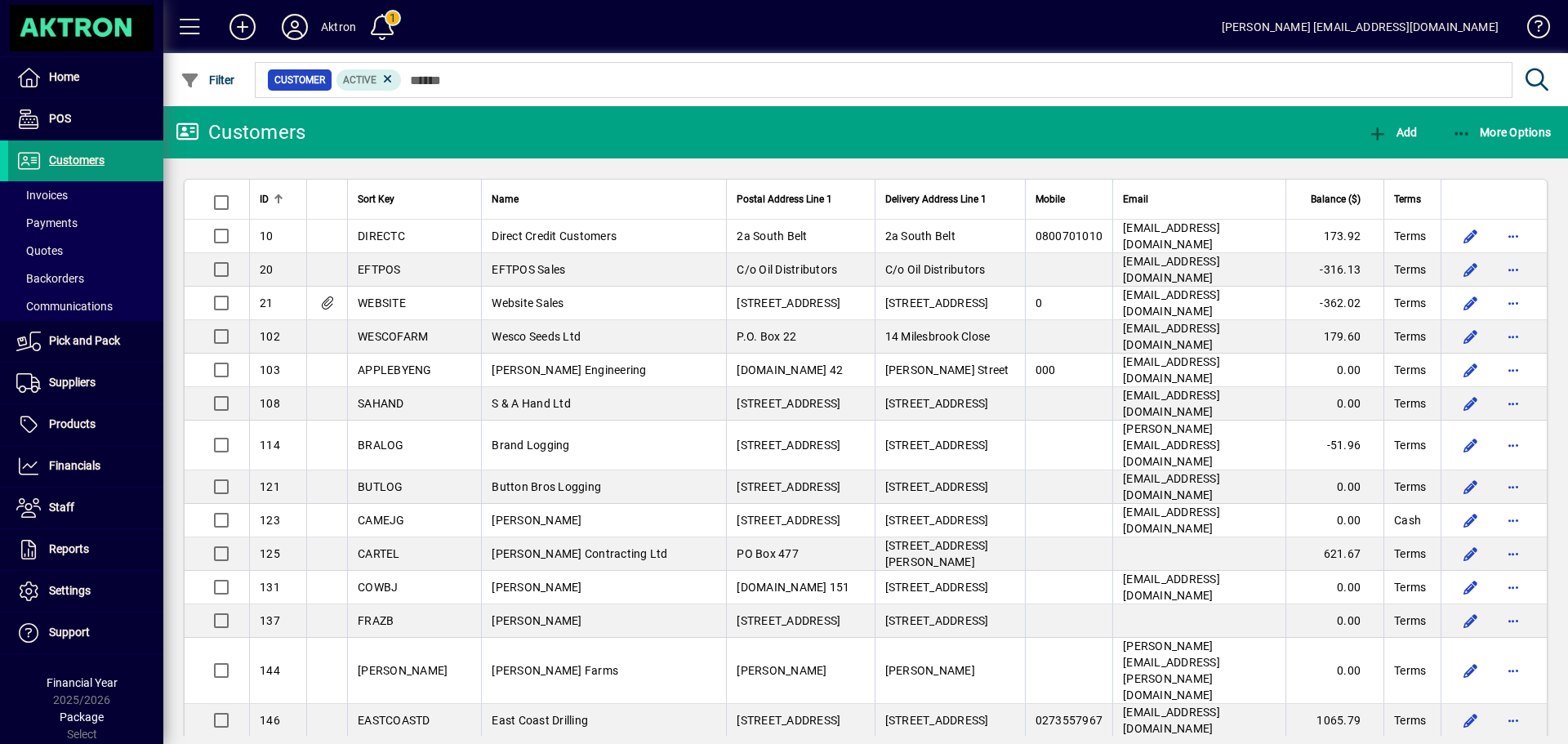
click at [95, 162] on span "Customers" at bounding box center [76, 160] width 55 height 13
click at [1489, 129] on span "More Options" at bounding box center [1502, 132] width 100 height 13
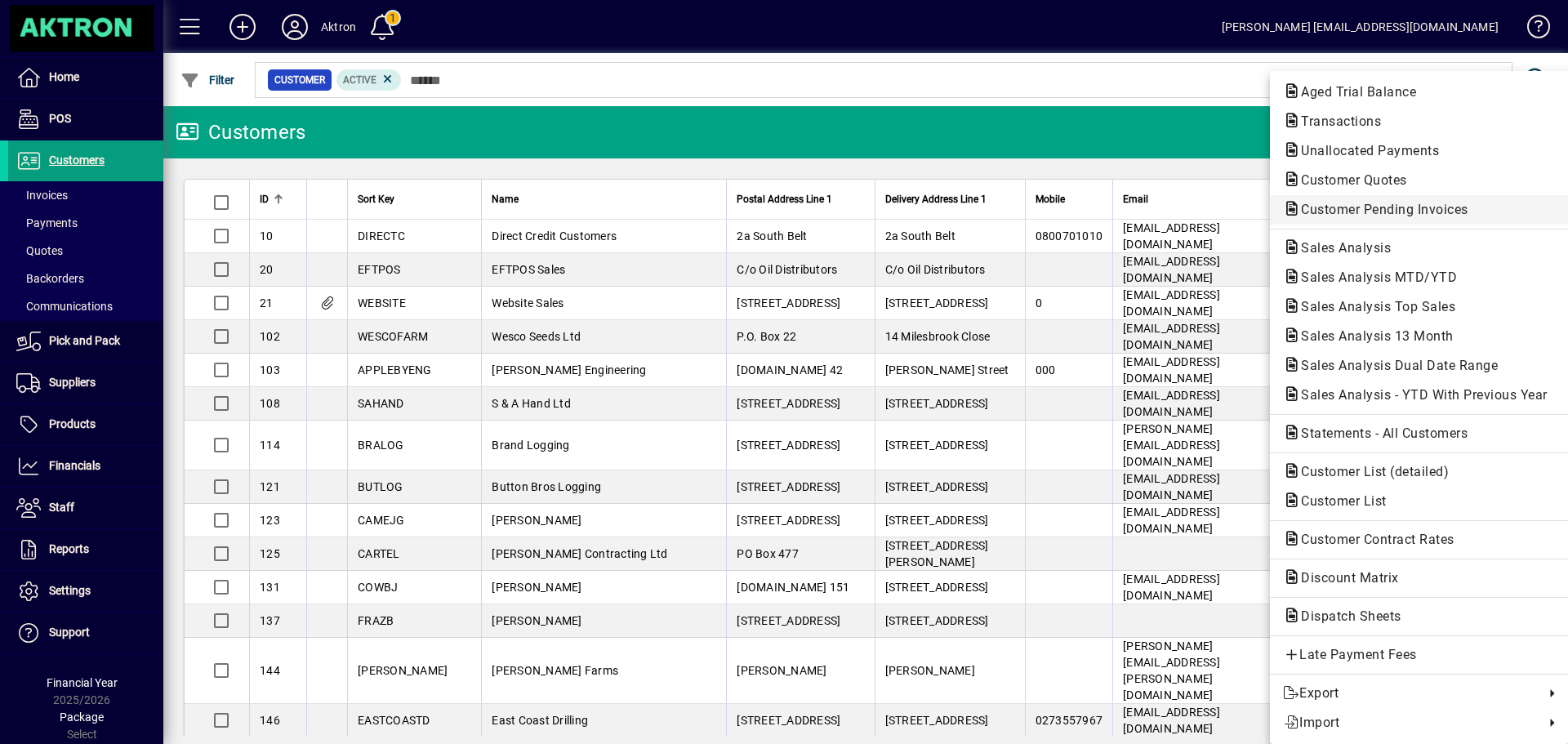
click at [1409, 205] on span "Customer Pending Invoices" at bounding box center [1379, 210] width 193 height 16
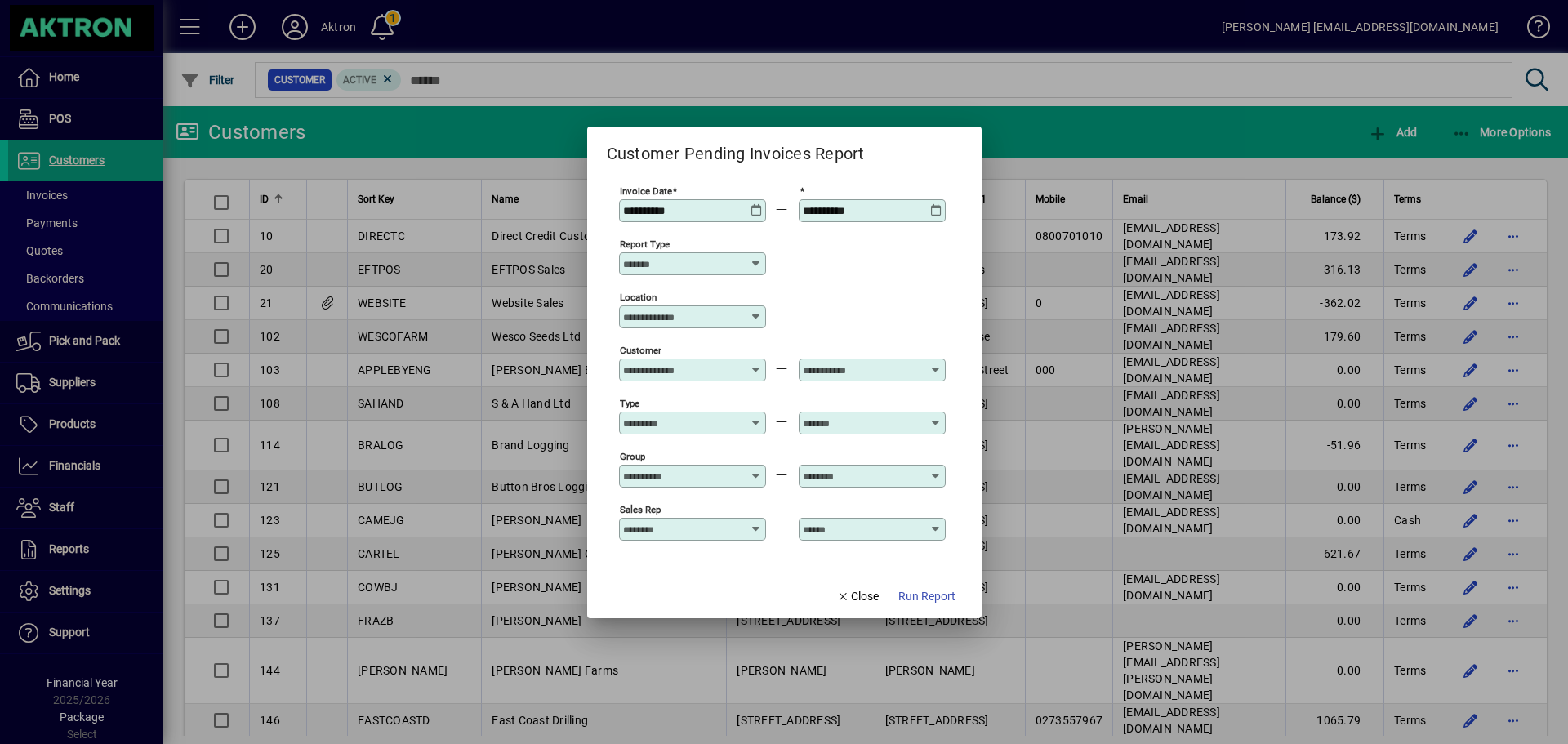
click at [754, 204] on icon at bounding box center [756, 204] width 12 height 0
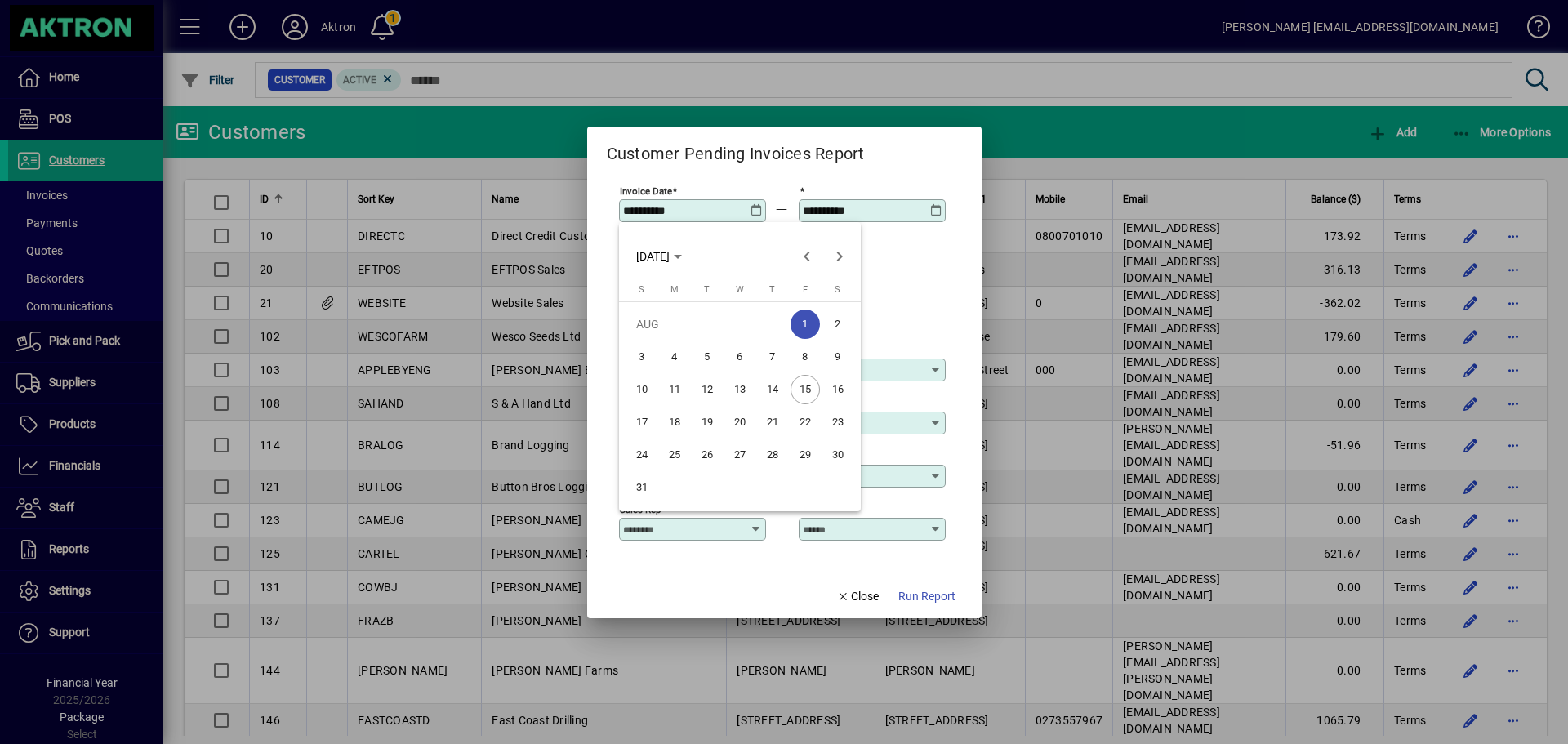
click at [771, 392] on span "14" at bounding box center [772, 390] width 30 height 30
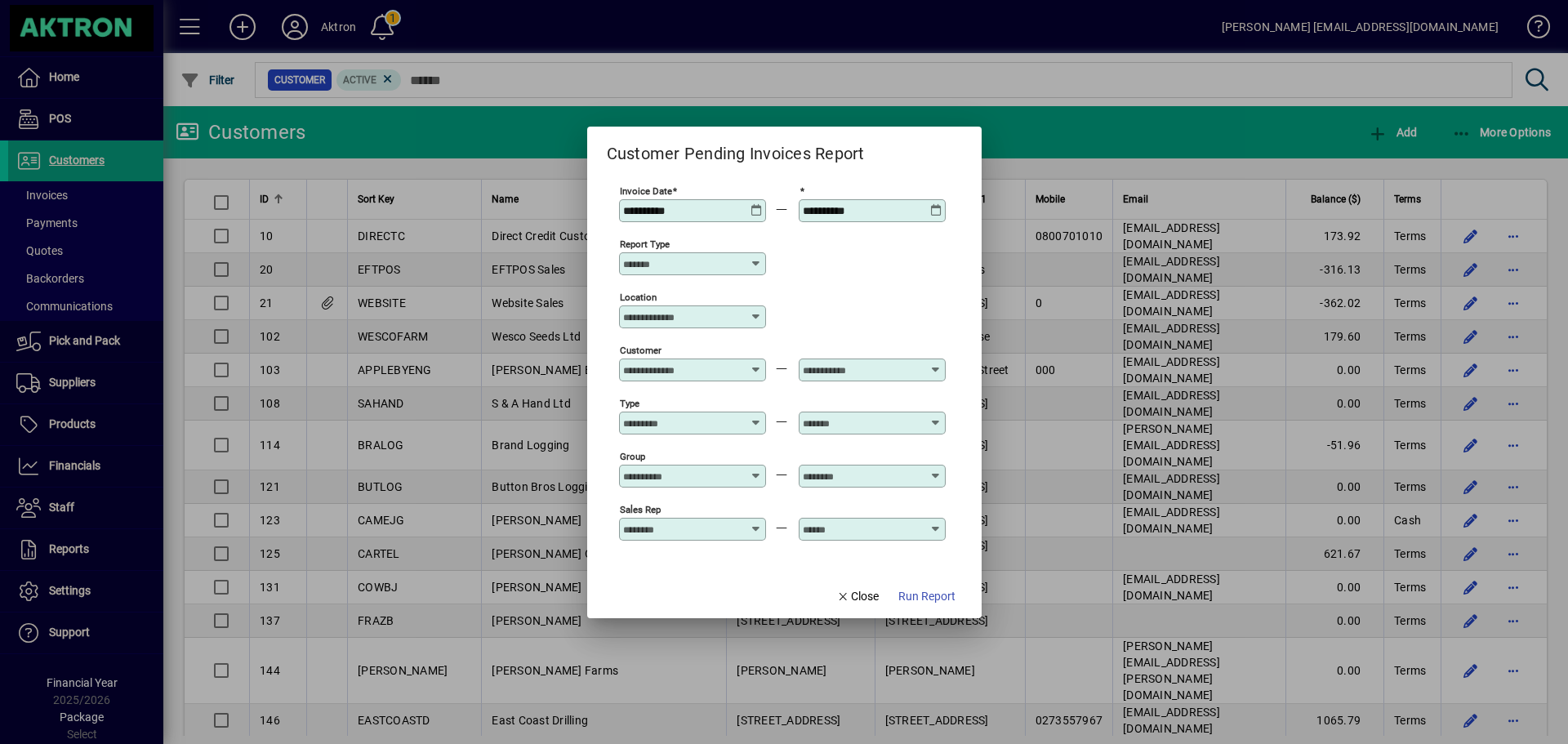
type input "**********"
click at [908, 594] on span "Run Report" at bounding box center [926, 596] width 57 height 17
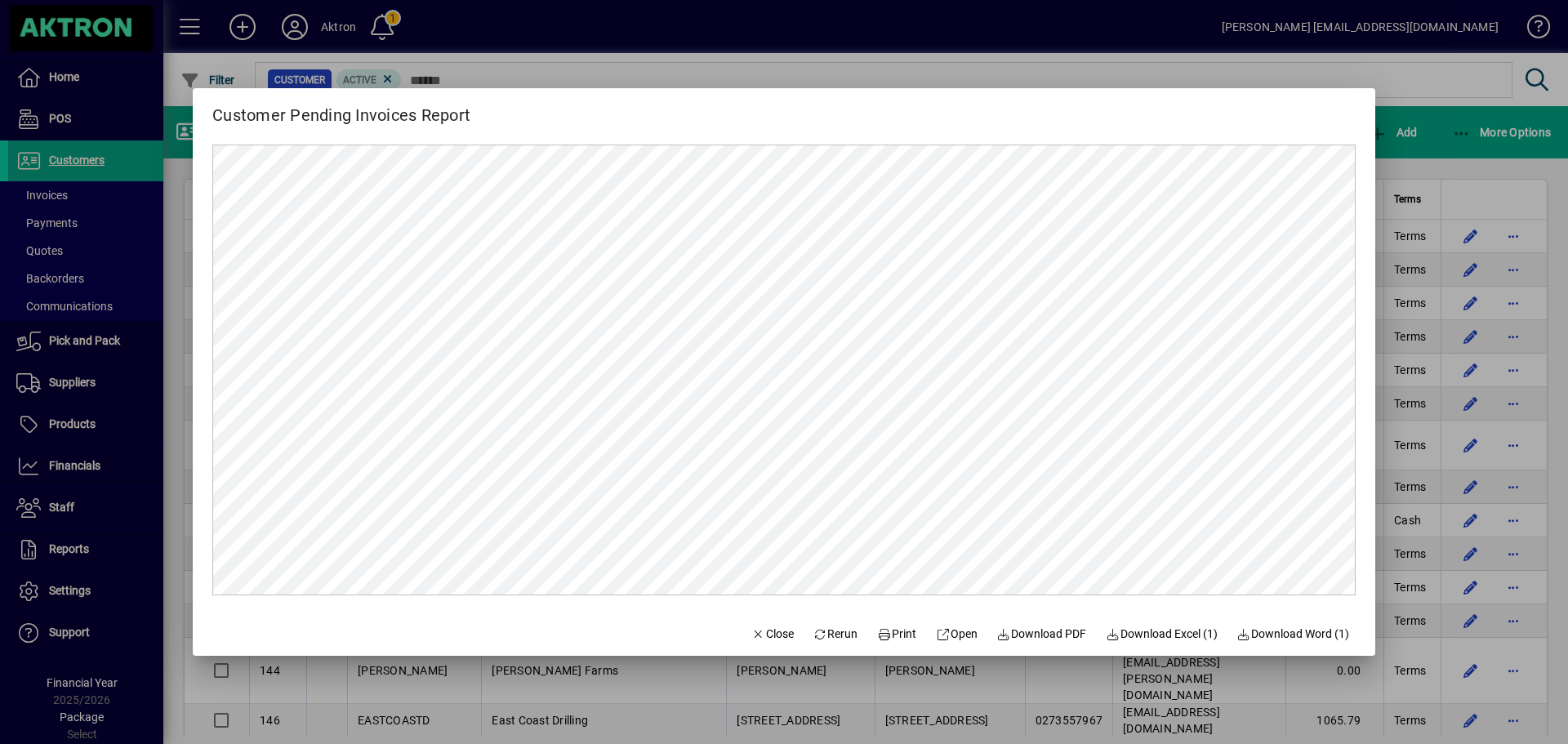
click at [795, 43] on div at bounding box center [784, 372] width 1568 height 744
